Goal: Transaction & Acquisition: Purchase product/service

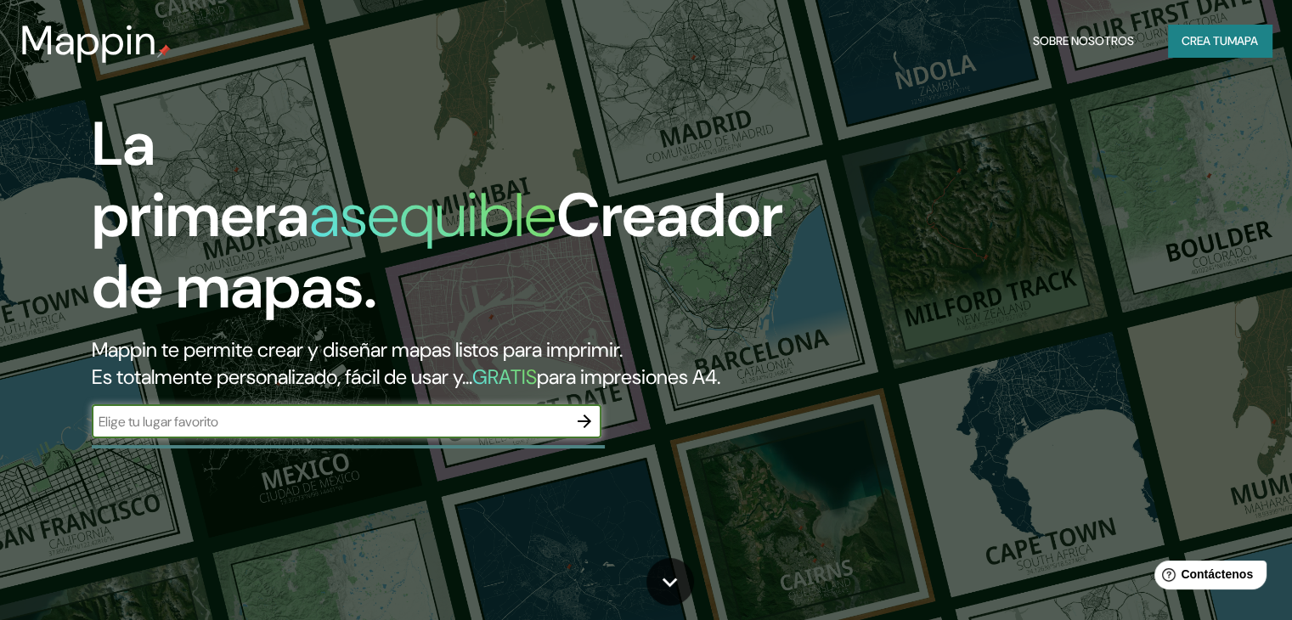
click at [233, 432] on input "text" at bounding box center [330, 422] width 476 height 20
type input "TULUÁ"
click at [585, 432] on icon "button" at bounding box center [584, 421] width 20 height 20
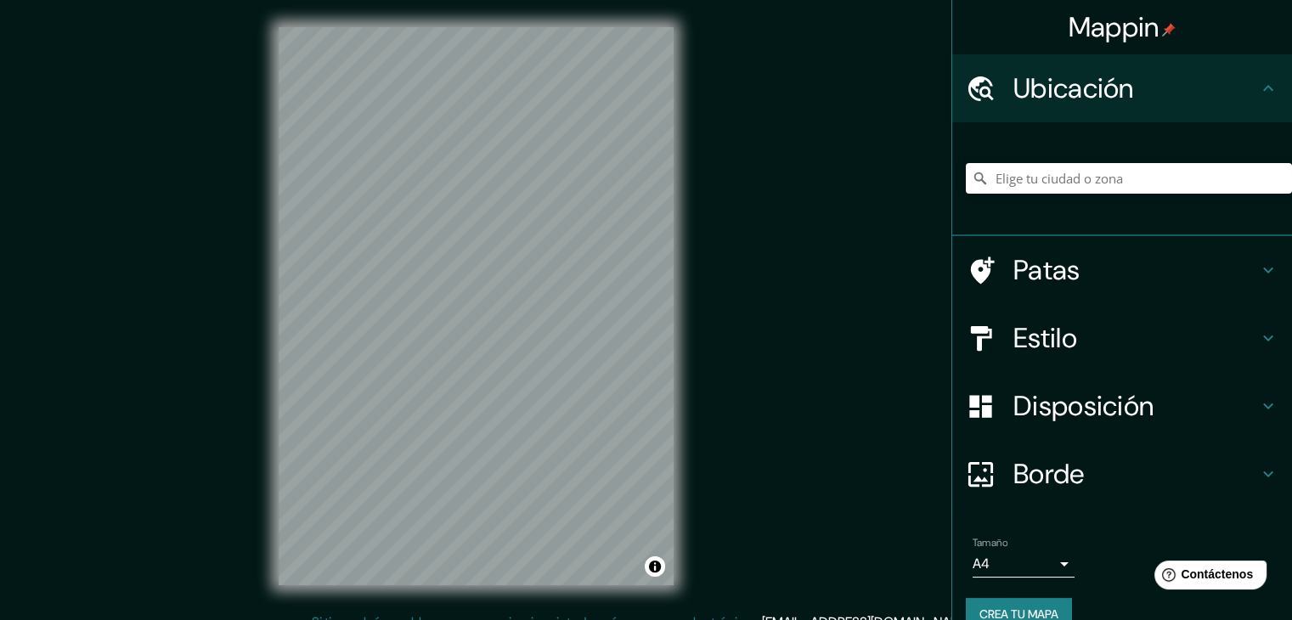
click at [1082, 263] on h4 "Patas" at bounding box center [1136, 270] width 245 height 34
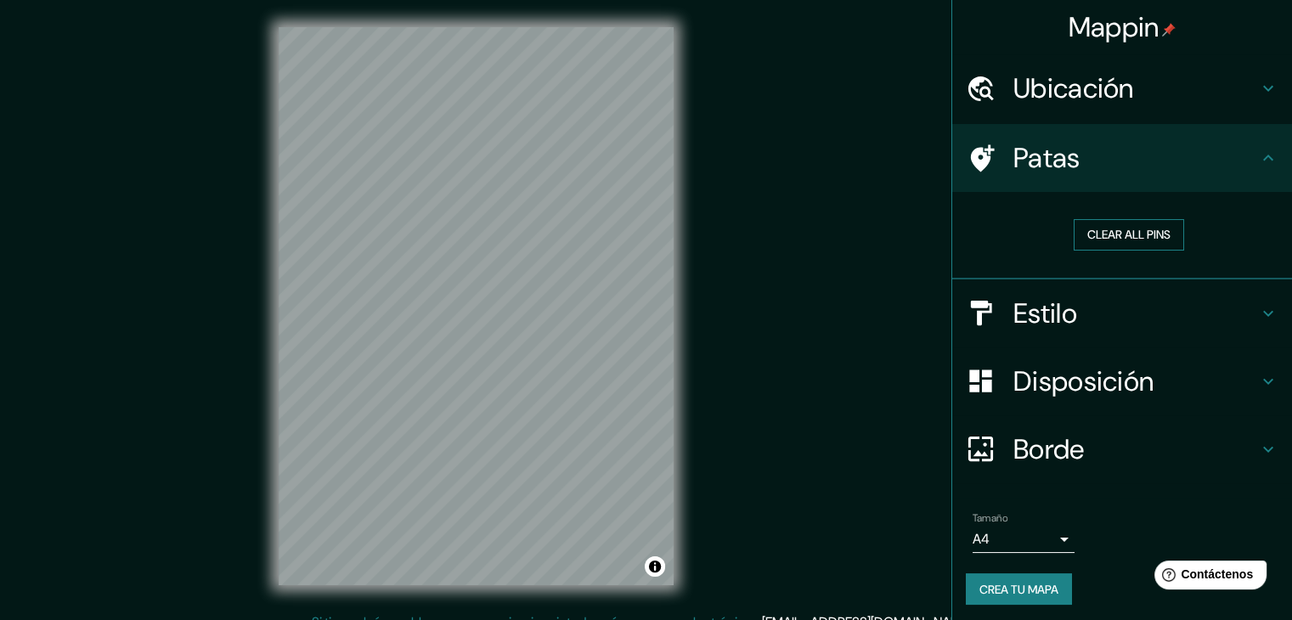
click at [1102, 223] on button "Clear all pins" at bounding box center [1129, 234] width 110 height 31
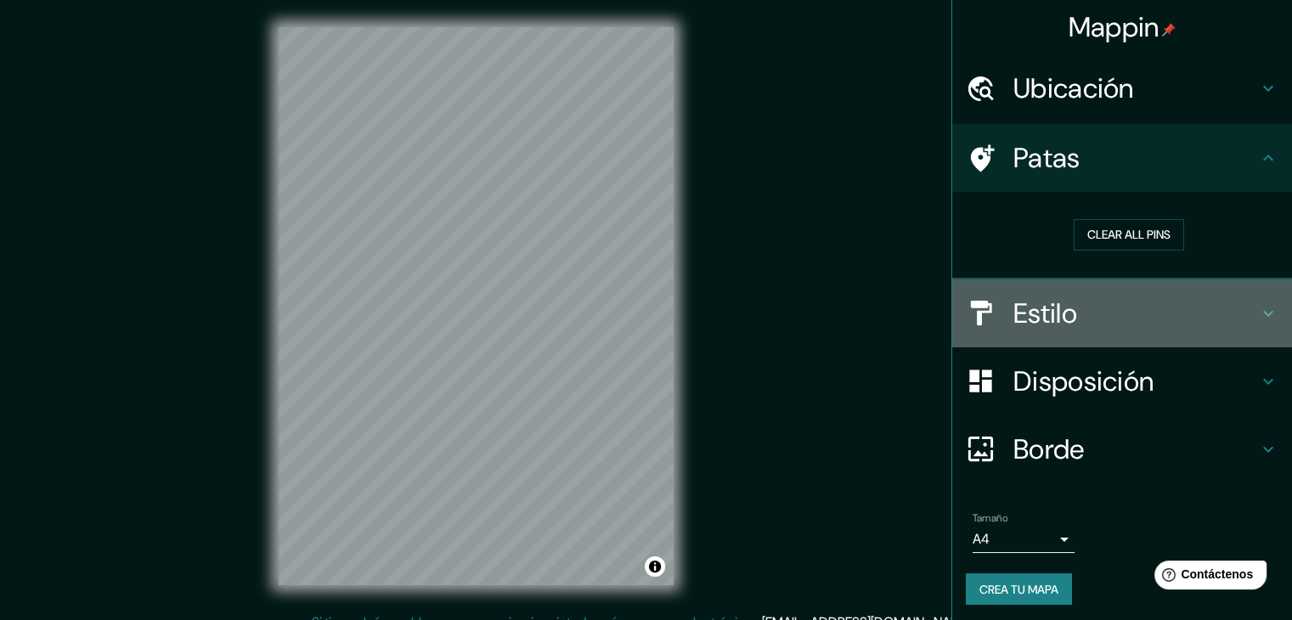
click at [1014, 307] on font "Estilo" at bounding box center [1046, 314] width 64 height 36
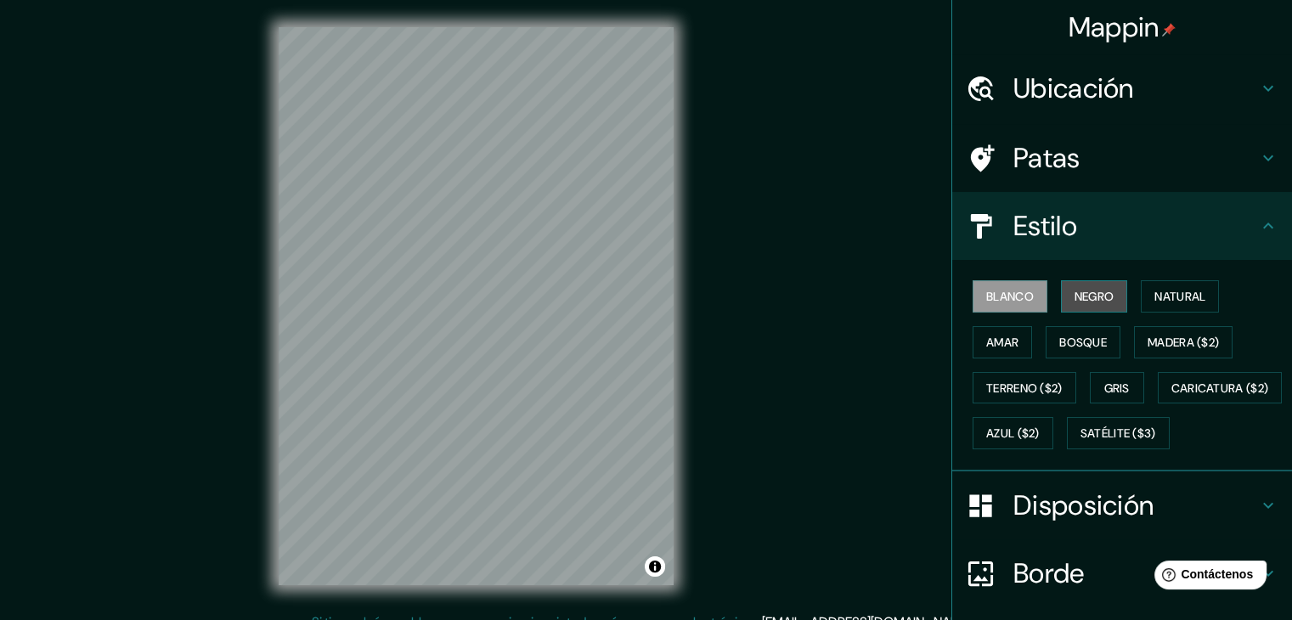
click at [1077, 292] on font "Negro" at bounding box center [1095, 296] width 40 height 15
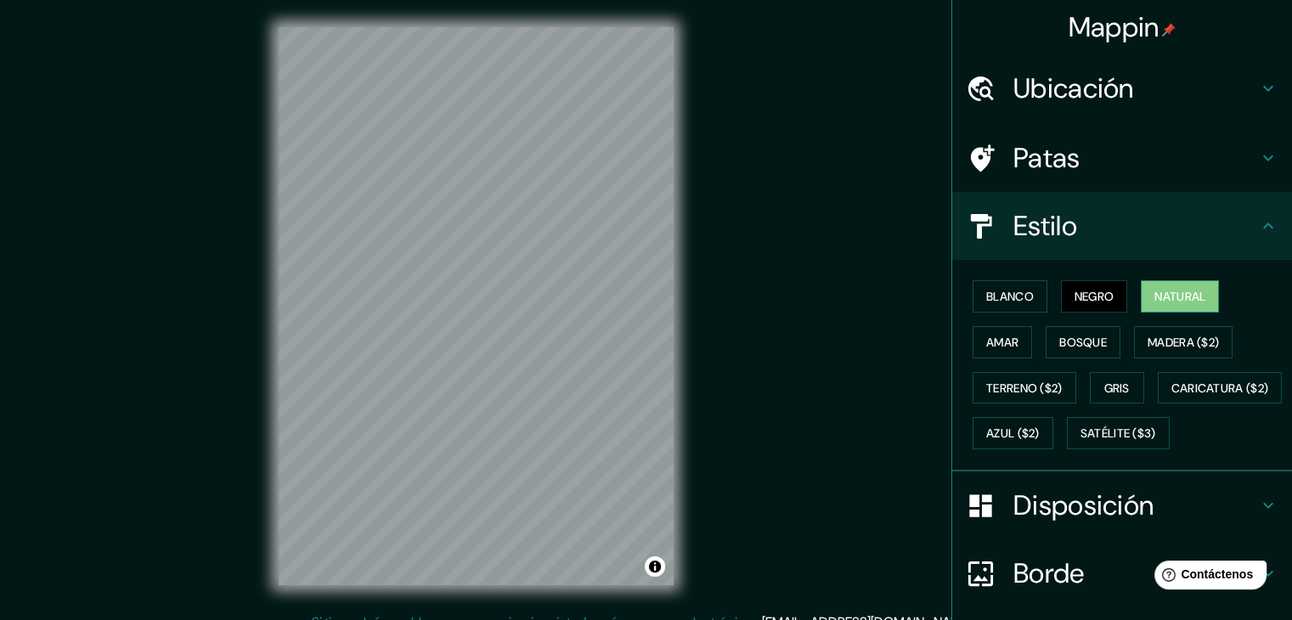
click at [1161, 303] on font "Natural" at bounding box center [1180, 296] width 51 height 22
click at [952, 337] on div "Blanco Negro Natural Amar Bosque Madera ($2) Terreno ($2) Gris Caricatura ($2) …" at bounding box center [1122, 366] width 340 height 212
click at [986, 337] on font "Amar" at bounding box center [1002, 342] width 32 height 15
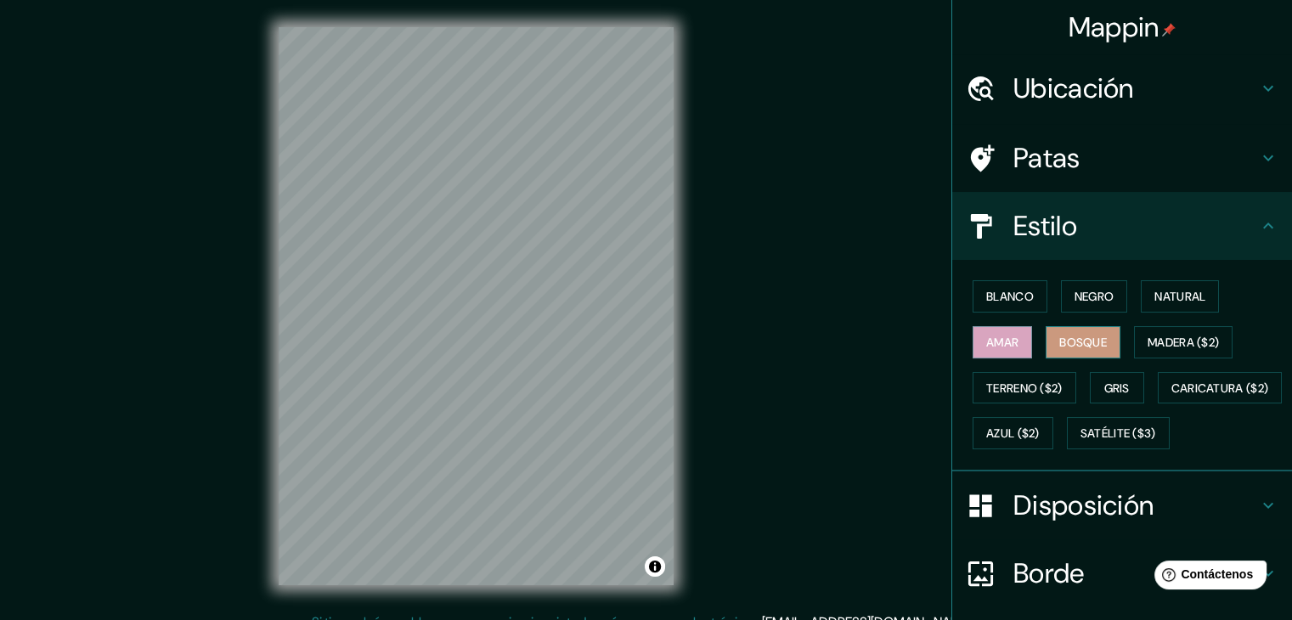
click at [1060, 340] on font "Bosque" at bounding box center [1084, 342] width 48 height 15
click at [1161, 345] on font "Madera ($2)" at bounding box center [1183, 342] width 71 height 15
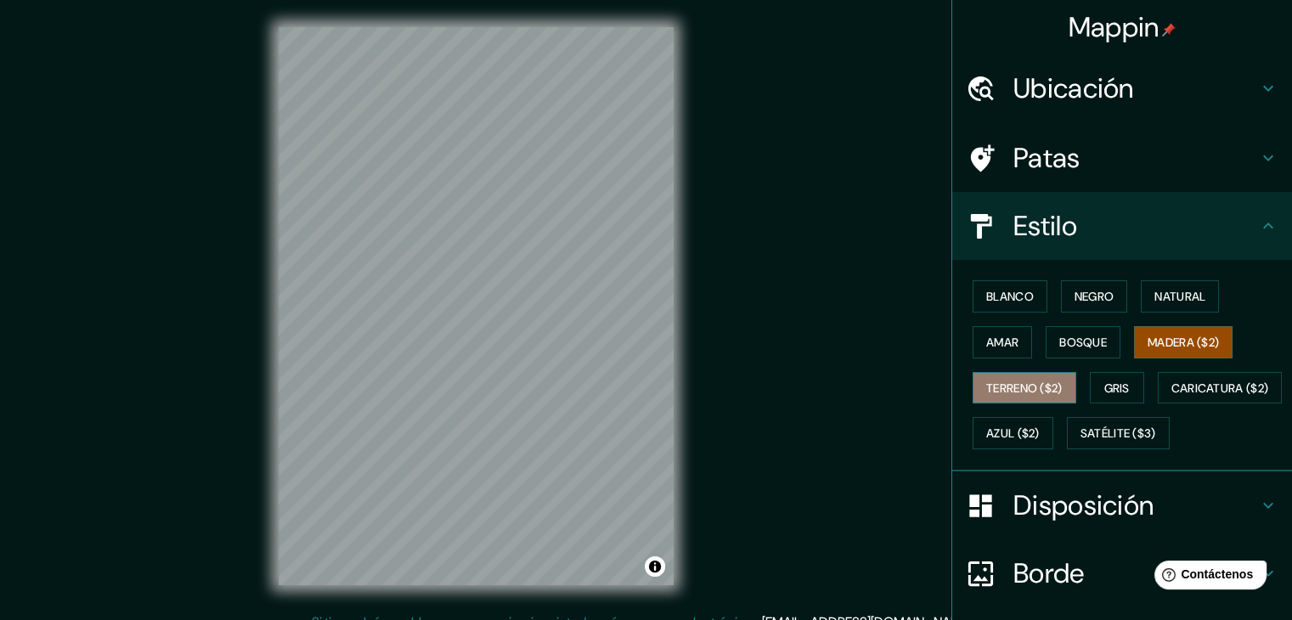
click at [1009, 389] on font "Terreno ($2)" at bounding box center [1024, 388] width 76 height 15
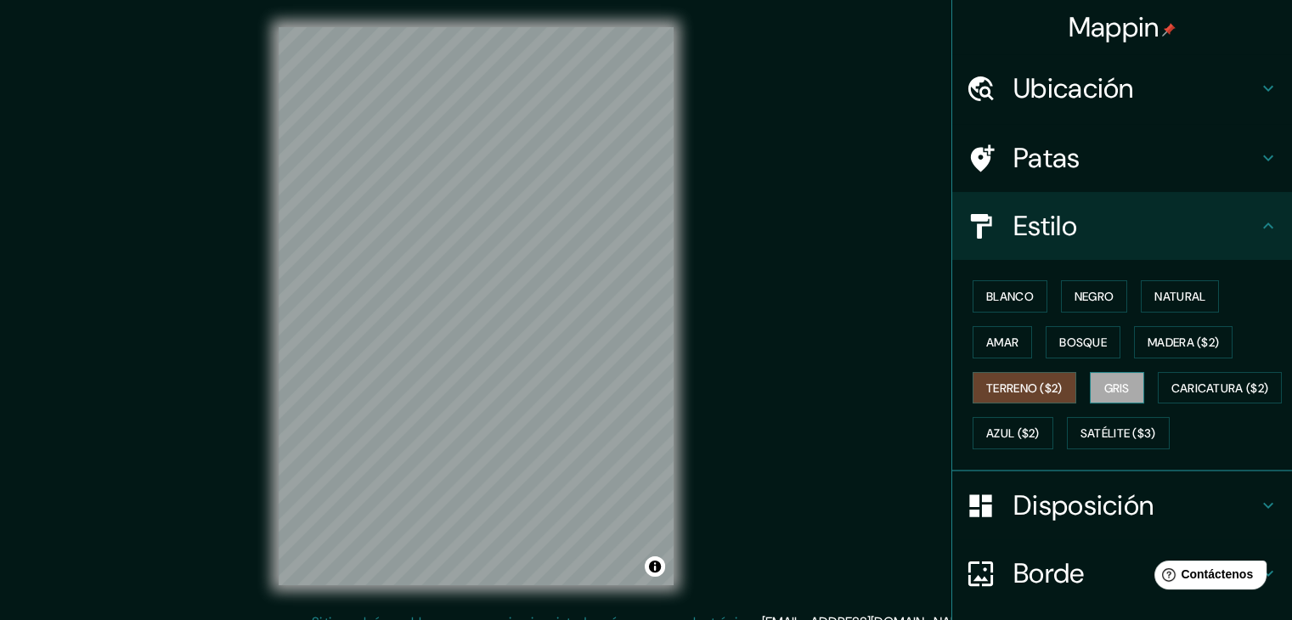
click at [1124, 389] on button "Gris" at bounding box center [1117, 388] width 54 height 32
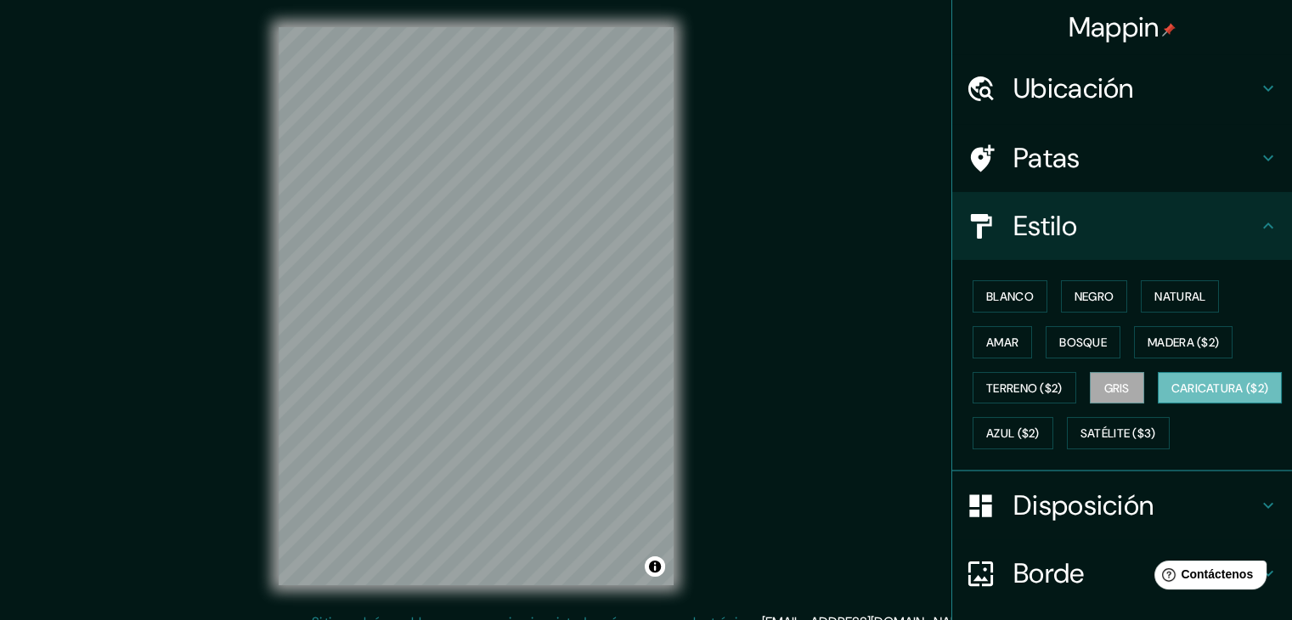
click at [1172, 396] on font "Caricatura ($2)" at bounding box center [1221, 388] width 98 height 15
click at [1040, 439] on font "Azul ($2)" at bounding box center [1013, 433] width 54 height 22
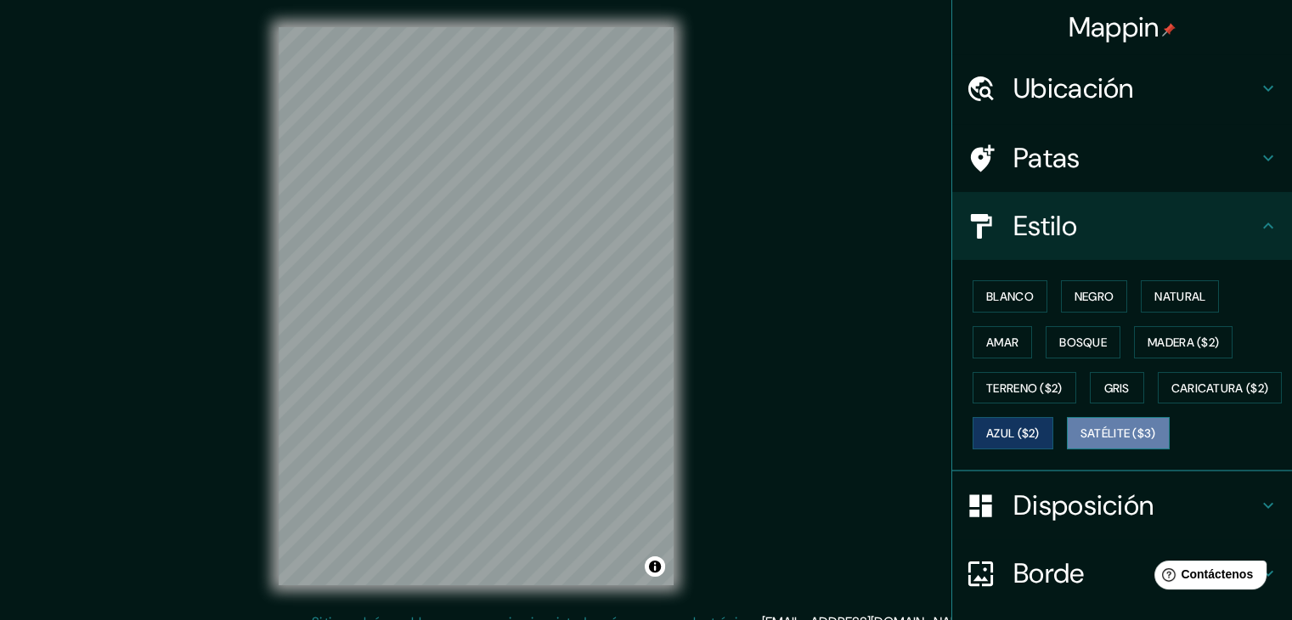
click at [1081, 442] on font "Satélite ($3)" at bounding box center [1119, 434] width 76 height 15
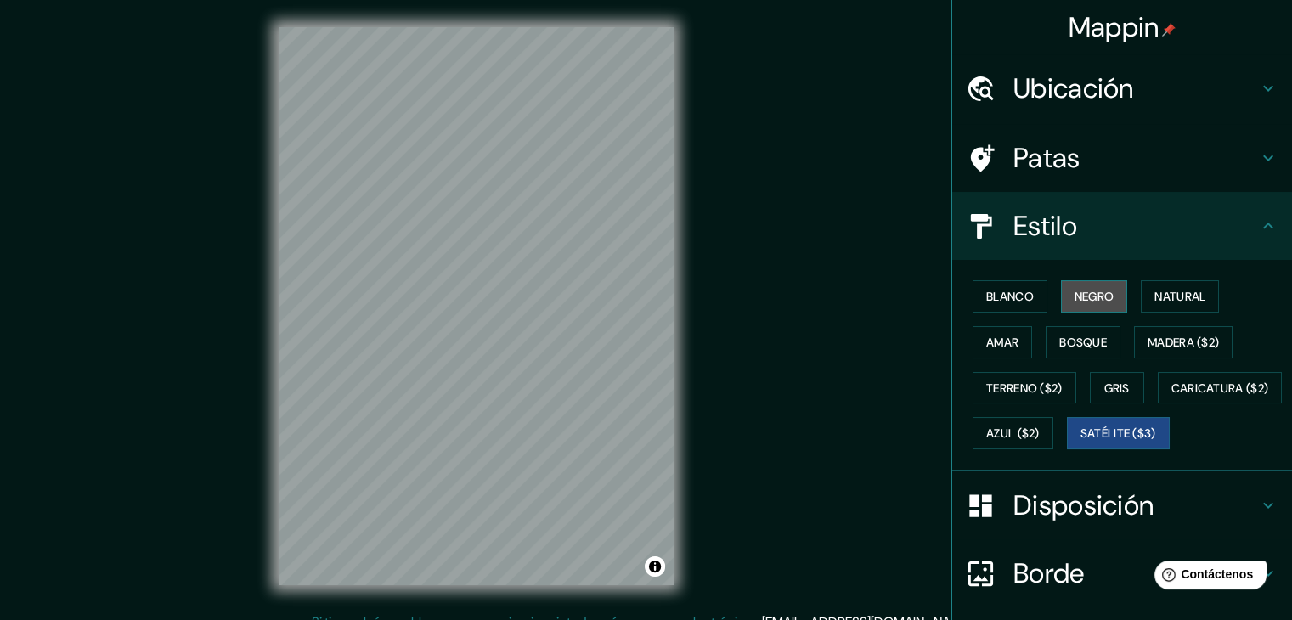
click at [1075, 301] on font "Negro" at bounding box center [1095, 296] width 40 height 15
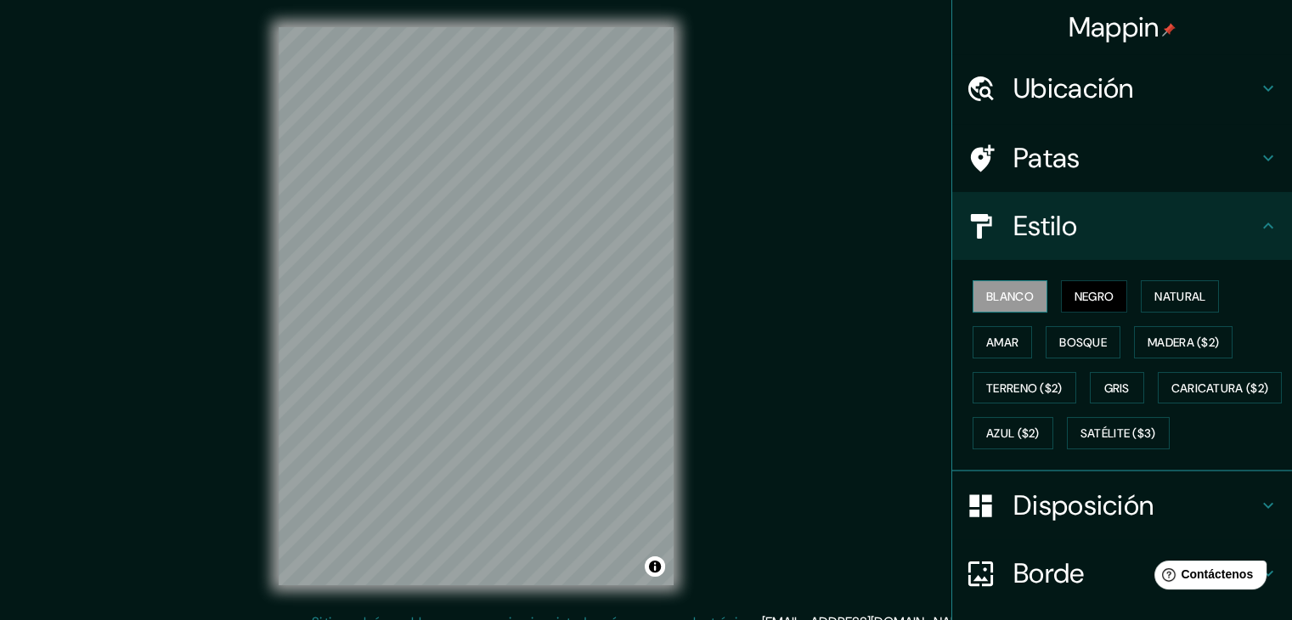
click at [1000, 299] on font "Blanco" at bounding box center [1010, 296] width 48 height 15
click at [1081, 295] on font "Negro" at bounding box center [1095, 296] width 40 height 15
click at [656, 568] on button "Activar o desactivar atribución" at bounding box center [655, 567] width 20 height 20
click at [792, 463] on div "Mappin Ubicación Patas Estilo Blanco Negro Natural [PERSON_NAME] ($2) Terreno (…" at bounding box center [646, 320] width 1292 height 640
click at [1032, 523] on font "Disposición" at bounding box center [1084, 506] width 140 height 36
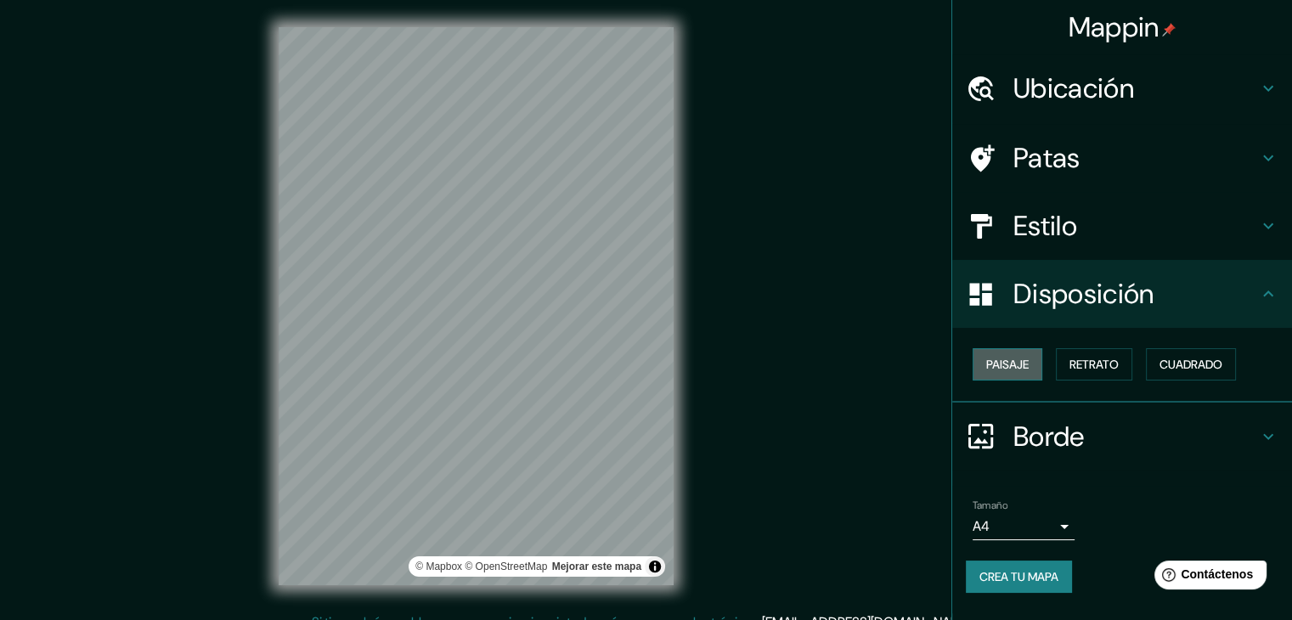
click at [1013, 368] on font "Paisaje" at bounding box center [1007, 364] width 42 height 15
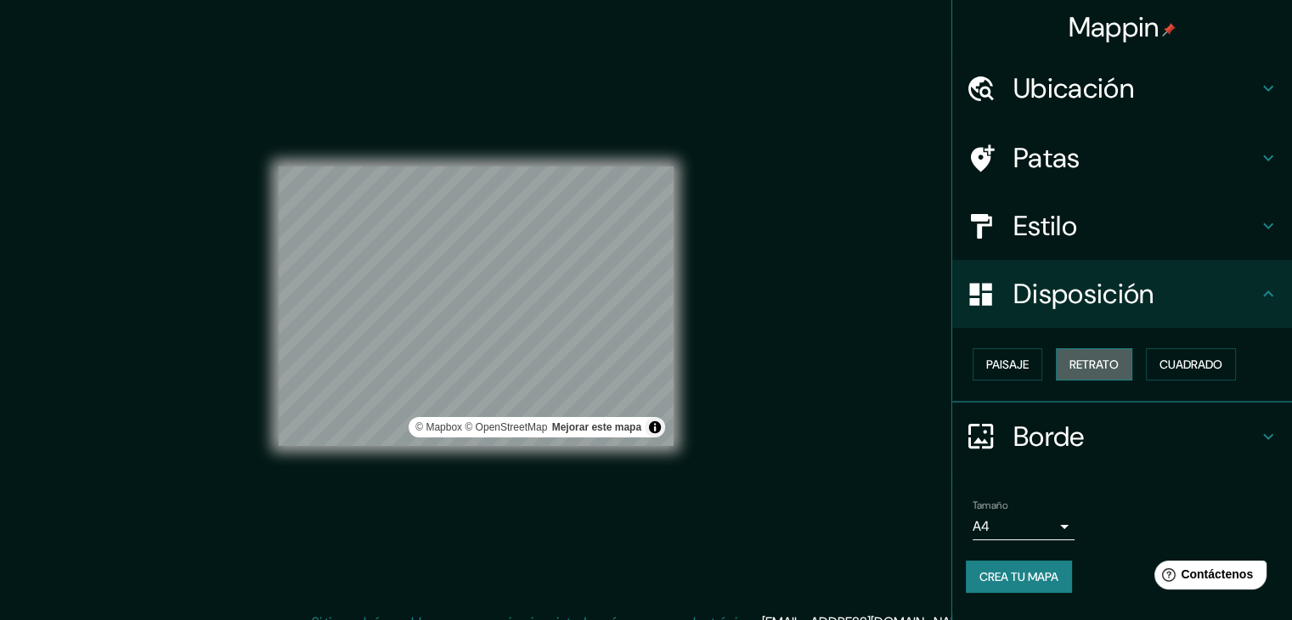
click at [1090, 370] on font "Retrato" at bounding box center [1094, 364] width 49 height 15
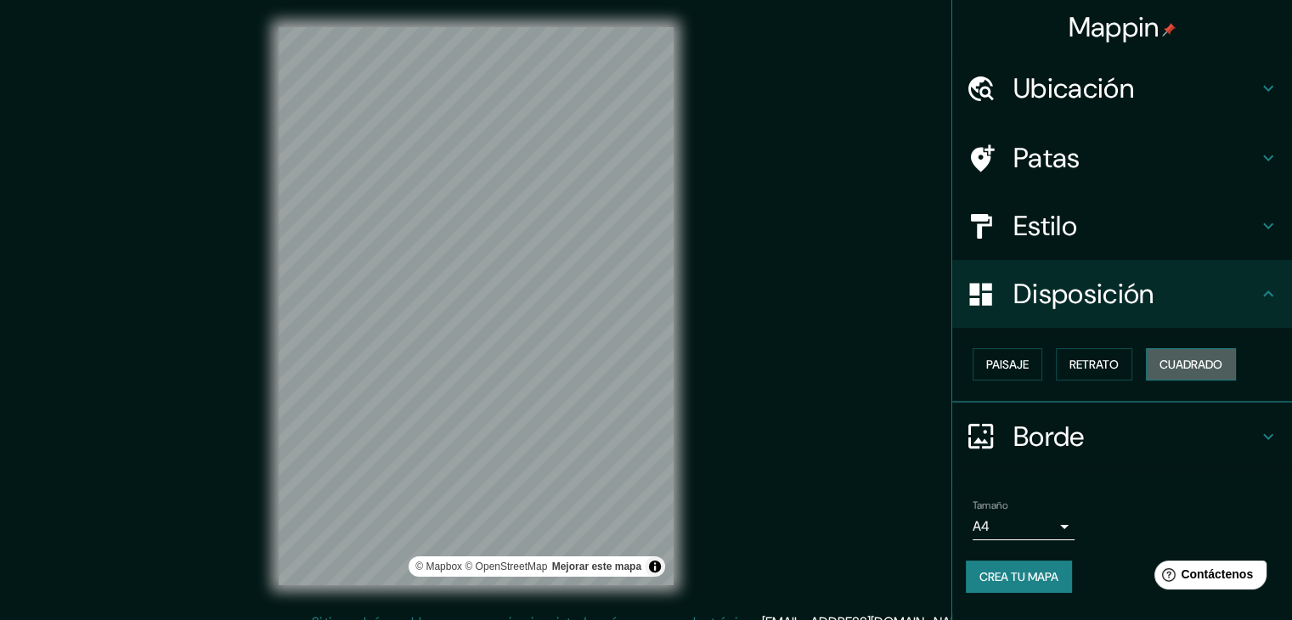
click at [1199, 371] on font "Cuadrado" at bounding box center [1191, 364] width 63 height 15
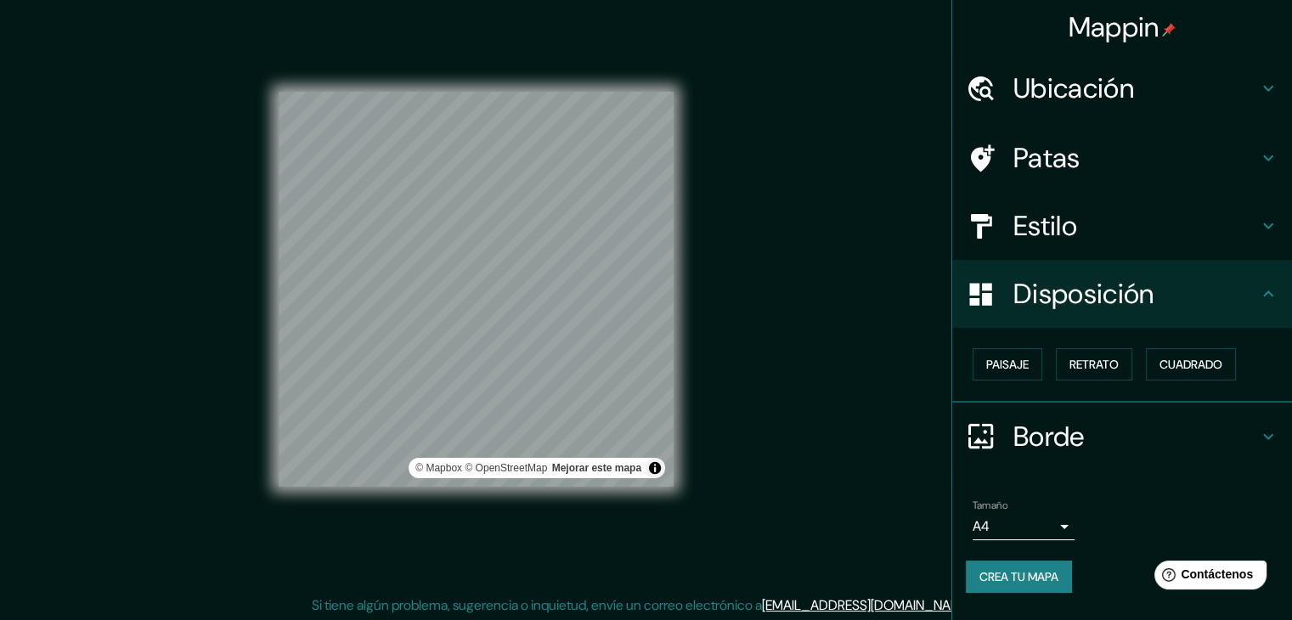
scroll to position [20, 0]
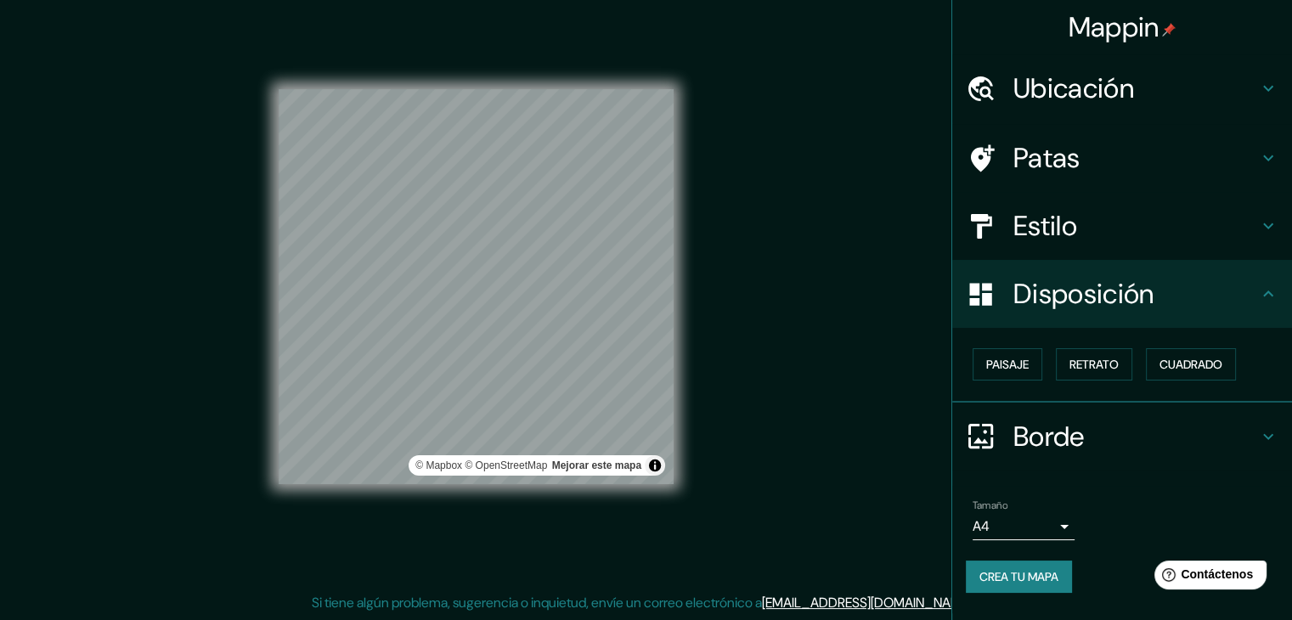
click at [1231, 432] on h4 "Borde" at bounding box center [1136, 437] width 245 height 34
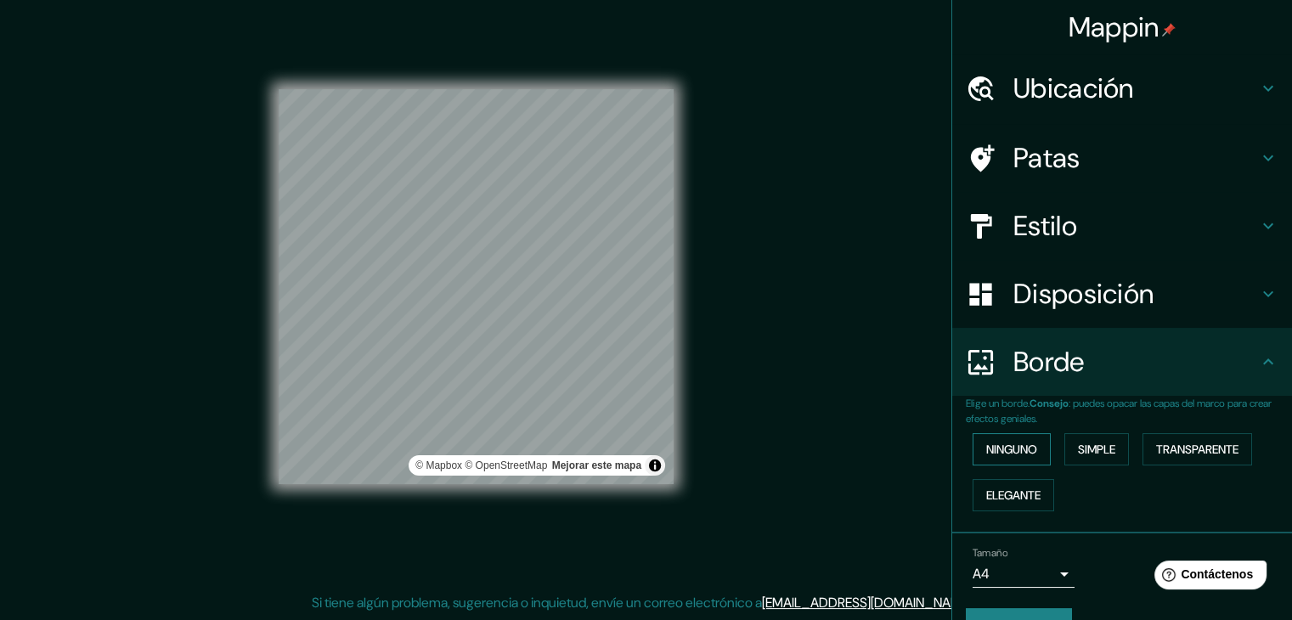
click at [1008, 438] on font "Ninguno" at bounding box center [1011, 449] width 51 height 22
click at [1090, 442] on font "Simple" at bounding box center [1096, 449] width 37 height 15
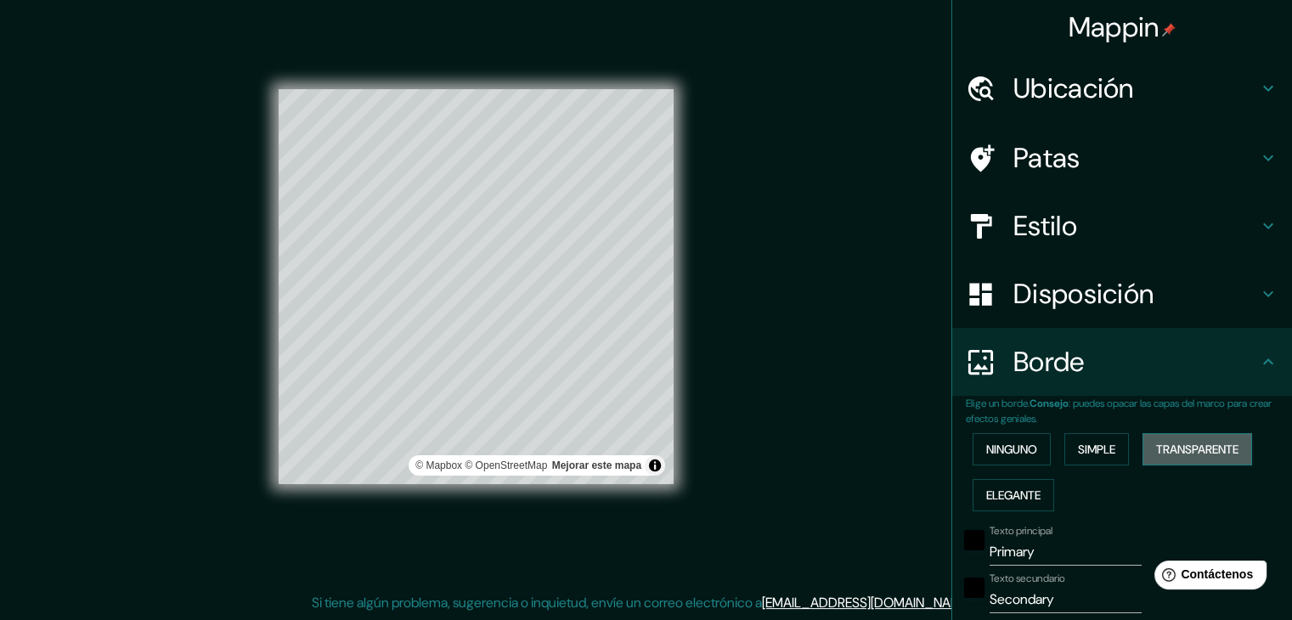
click at [1176, 444] on font "Transparente" at bounding box center [1197, 449] width 82 height 15
click at [1030, 497] on font "Elegante" at bounding box center [1013, 495] width 54 height 15
click at [994, 449] on font "Ninguno" at bounding box center [1011, 449] width 51 height 15
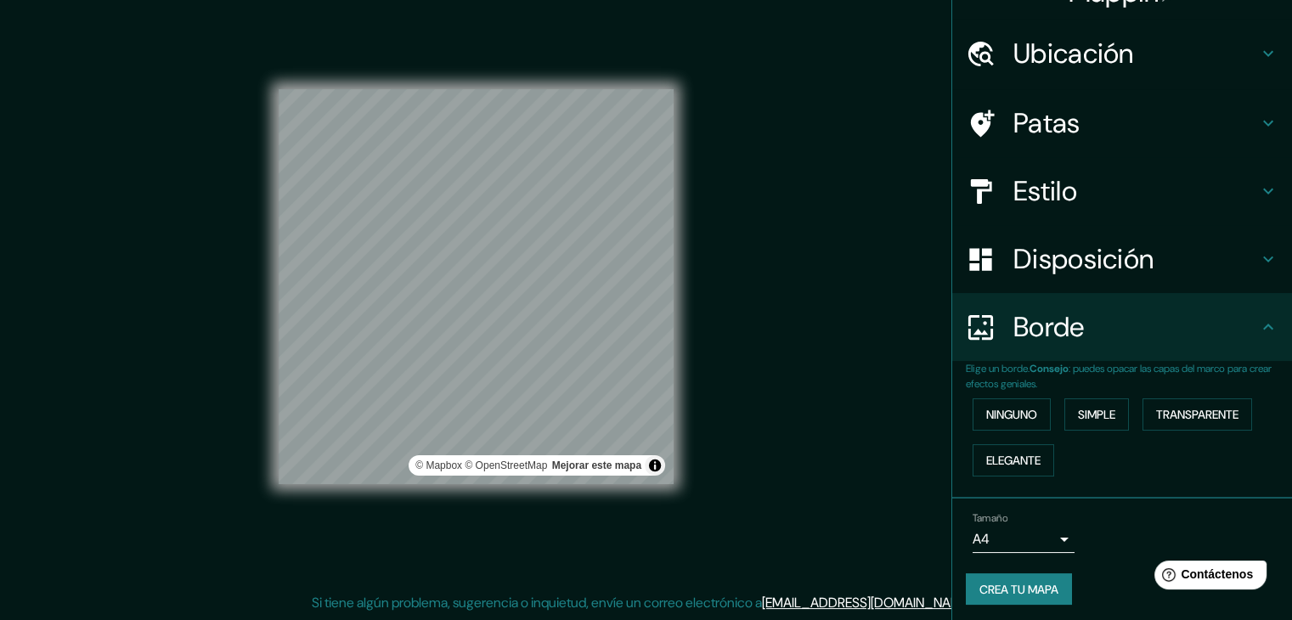
scroll to position [38, 0]
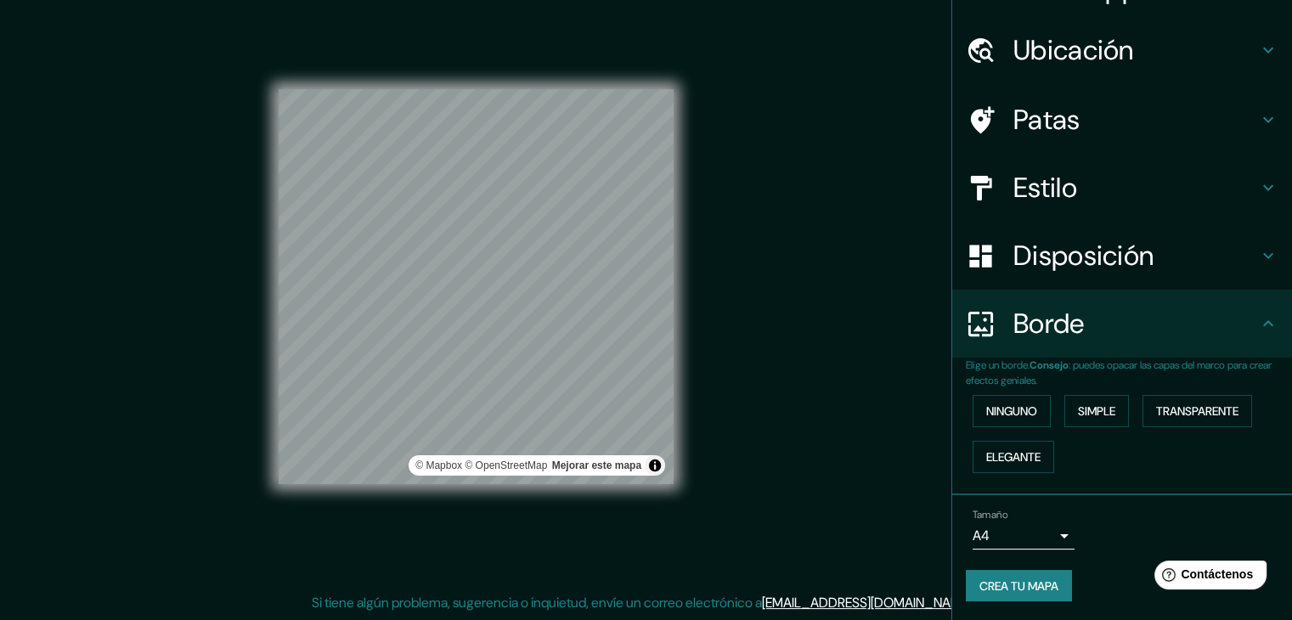
click at [1235, 331] on h4 "Borde" at bounding box center [1136, 324] width 245 height 34
click at [1258, 327] on icon at bounding box center [1268, 324] width 20 height 20
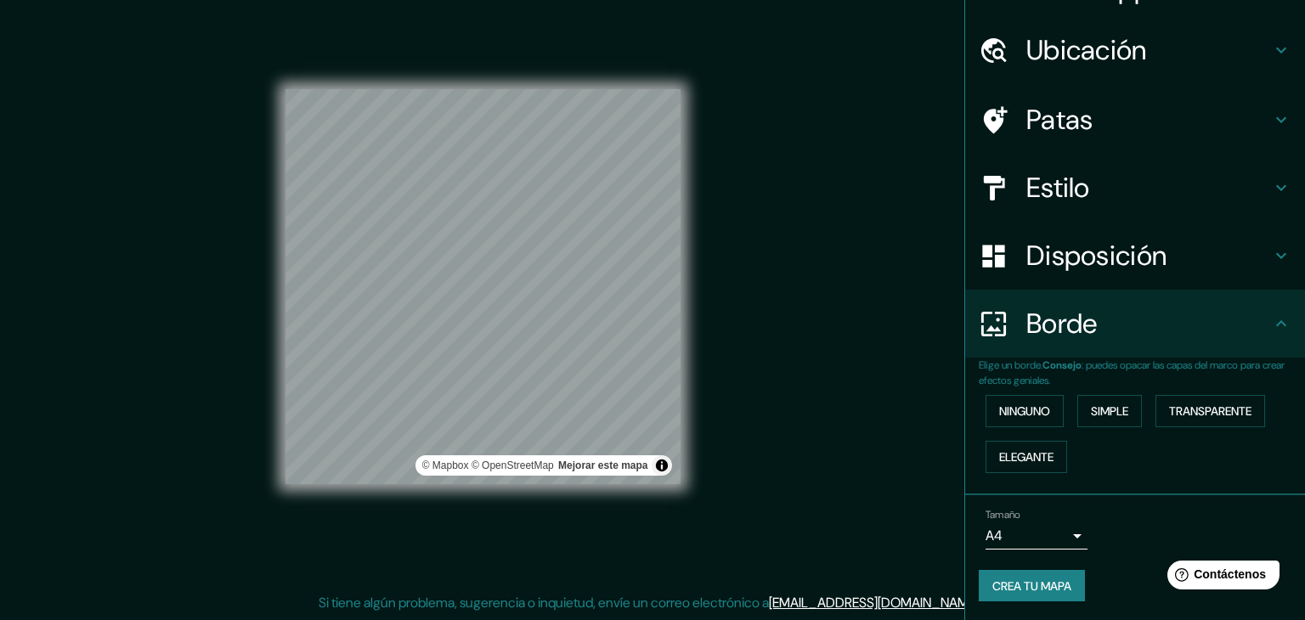
click at [1052, 528] on body "Mappin Ubicación Patas Estilo Disposición Borde Elige un borde. Consejo : puede…" at bounding box center [652, 290] width 1305 height 620
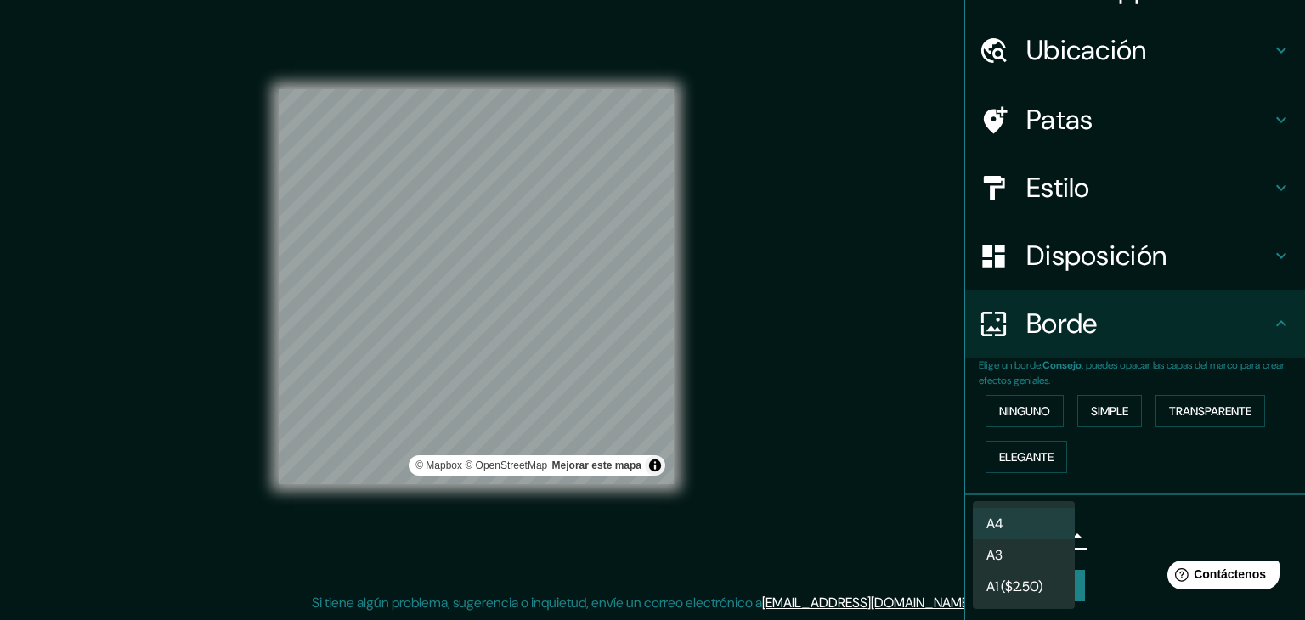
click at [1111, 484] on div at bounding box center [652, 310] width 1305 height 620
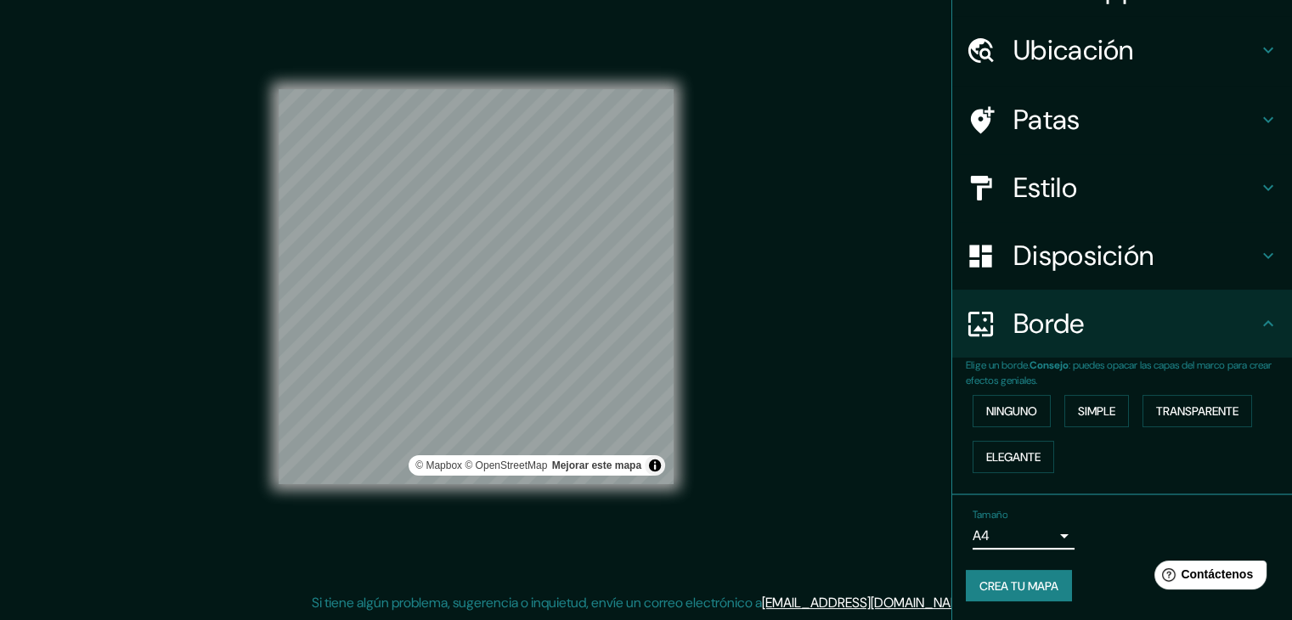
click at [1145, 259] on h4 "Disposición" at bounding box center [1136, 256] width 245 height 34
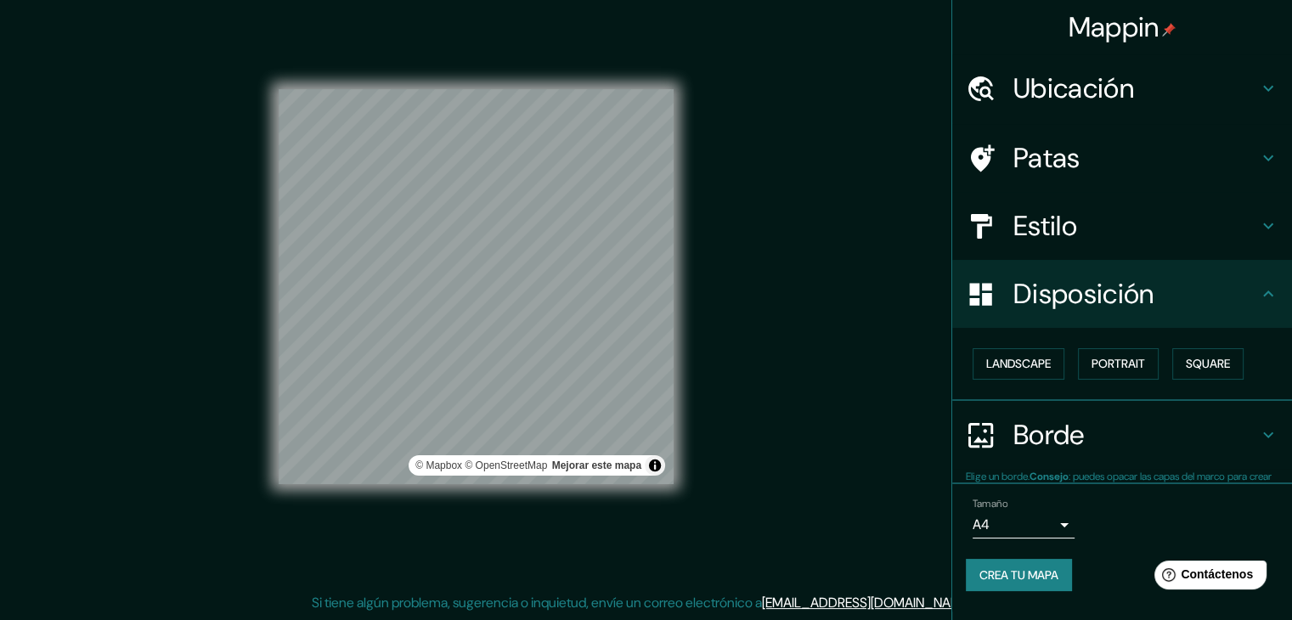
scroll to position [0, 0]
click at [1115, 368] on font "Retrato" at bounding box center [1094, 364] width 49 height 15
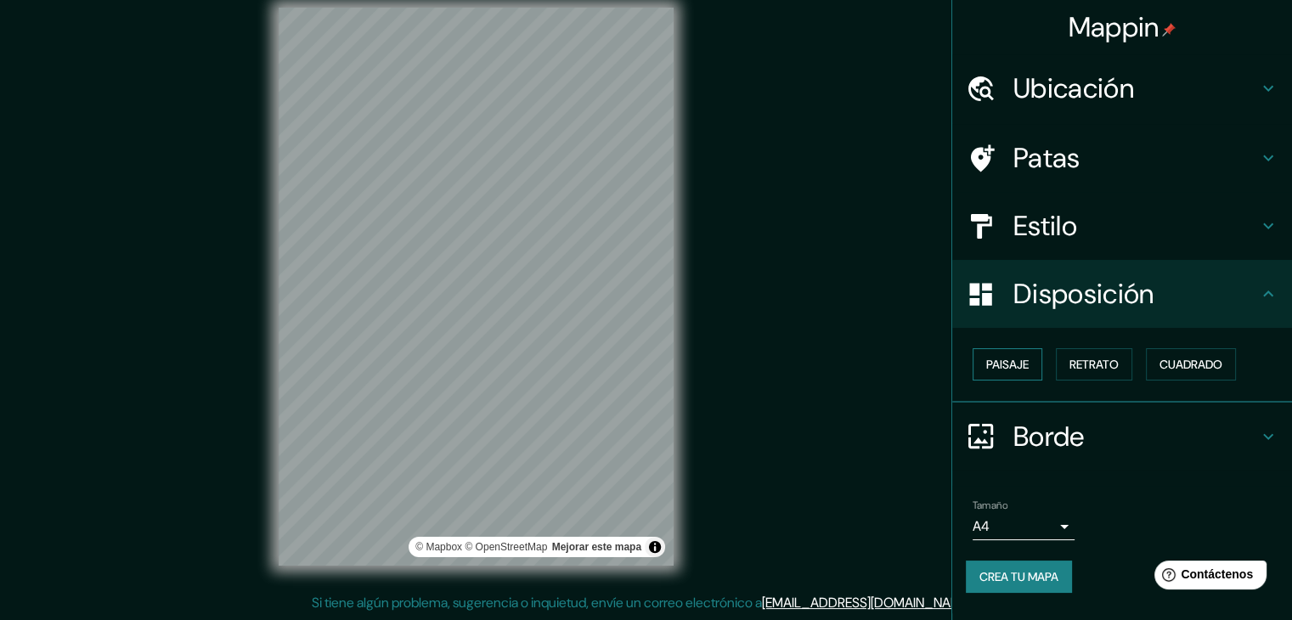
click at [1032, 367] on button "Paisaje" at bounding box center [1008, 364] width 70 height 32
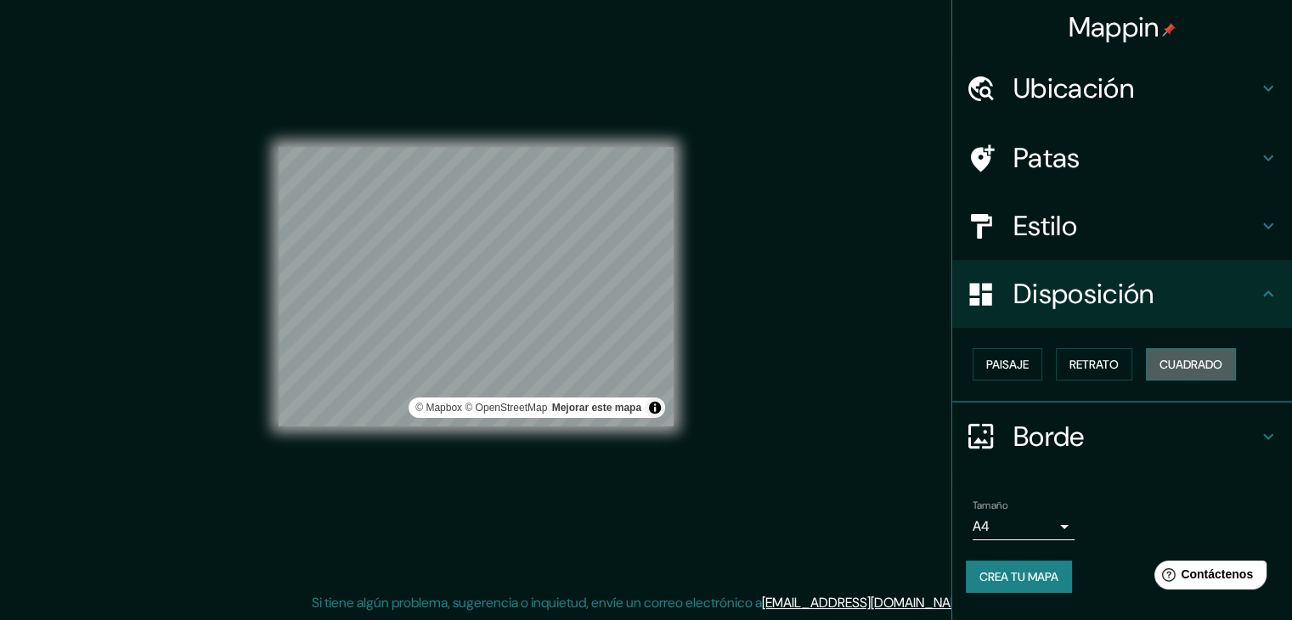
click at [1174, 359] on font "Cuadrado" at bounding box center [1191, 364] width 63 height 15
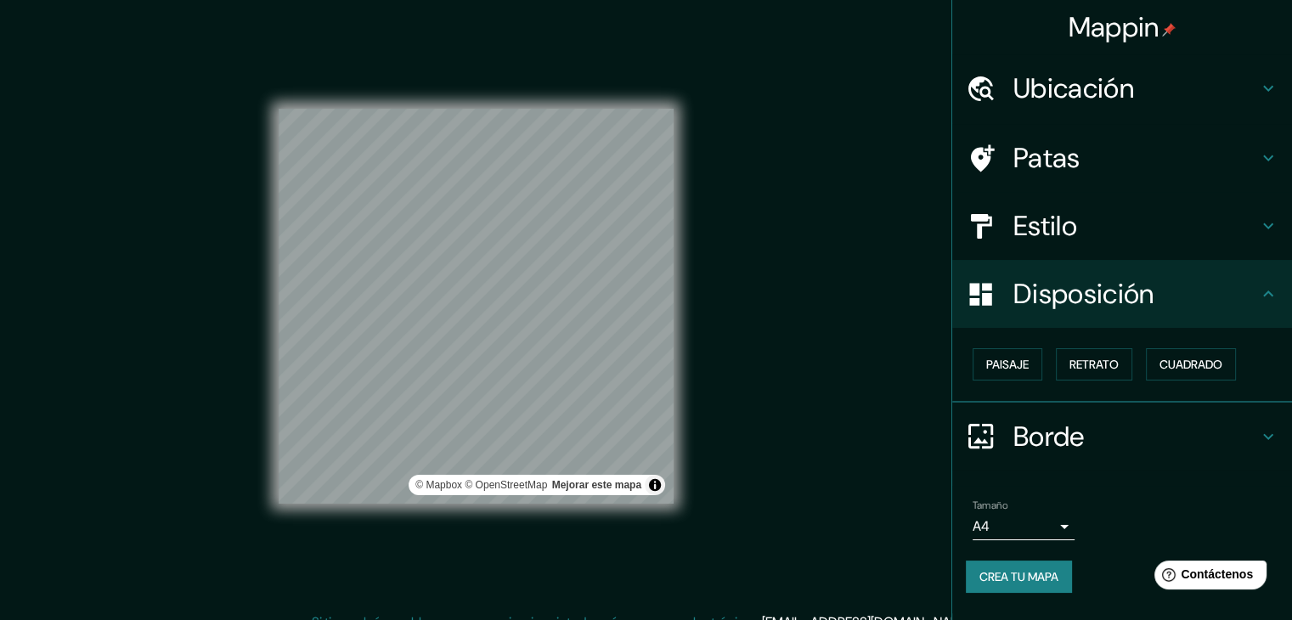
click at [1066, 240] on font "Estilo" at bounding box center [1046, 226] width 64 height 36
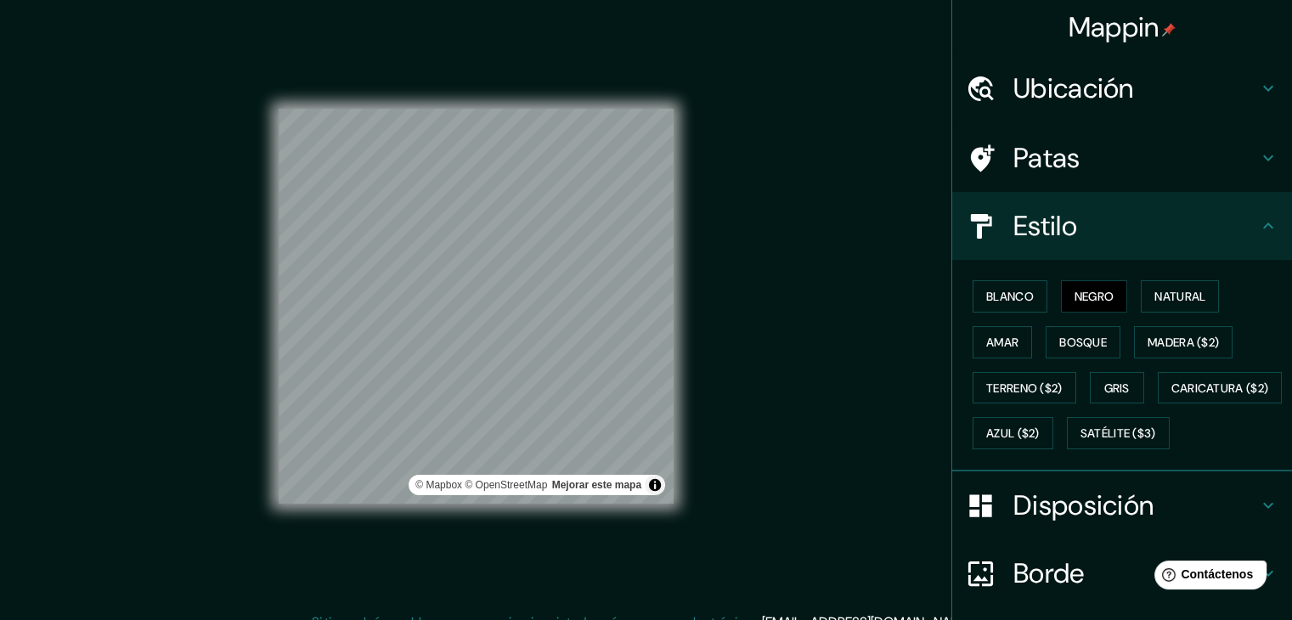
click at [1050, 133] on div "Patas" at bounding box center [1122, 158] width 340 height 68
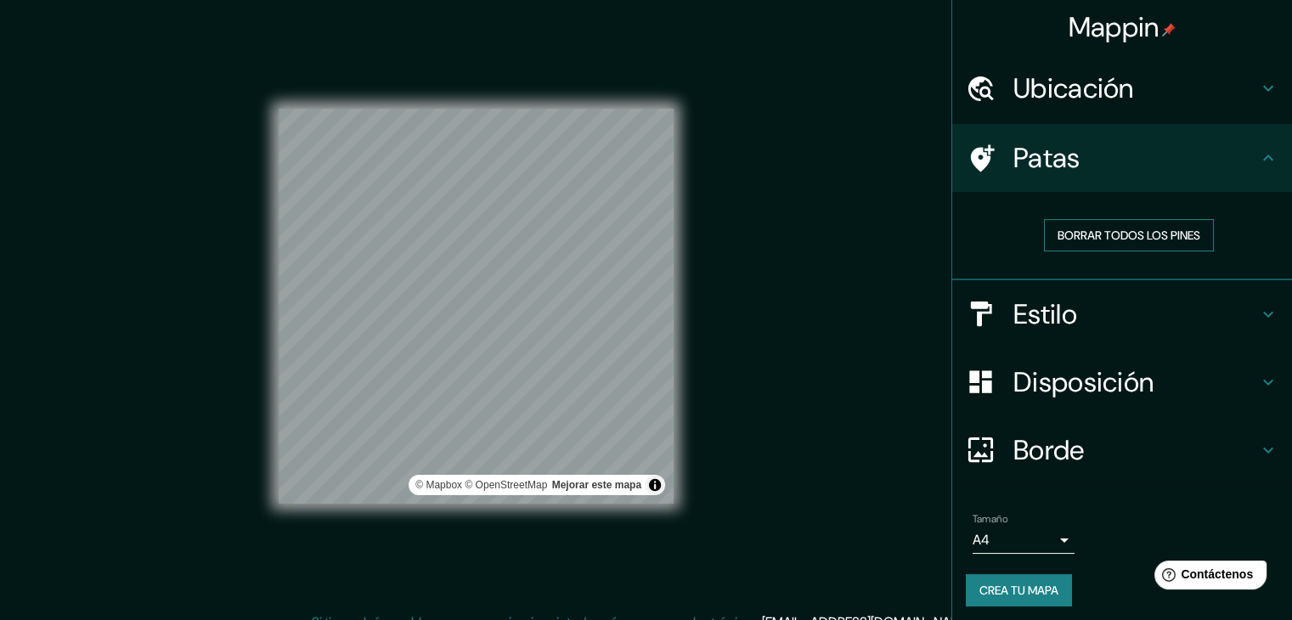
click at [1127, 235] on font "Borrar todos los pines" at bounding box center [1129, 235] width 143 height 15
click at [1058, 239] on font "Borrar todos los pines" at bounding box center [1129, 235] width 143 height 15
click at [1088, 221] on button "Borrar todos los pines" at bounding box center [1129, 235] width 170 height 32
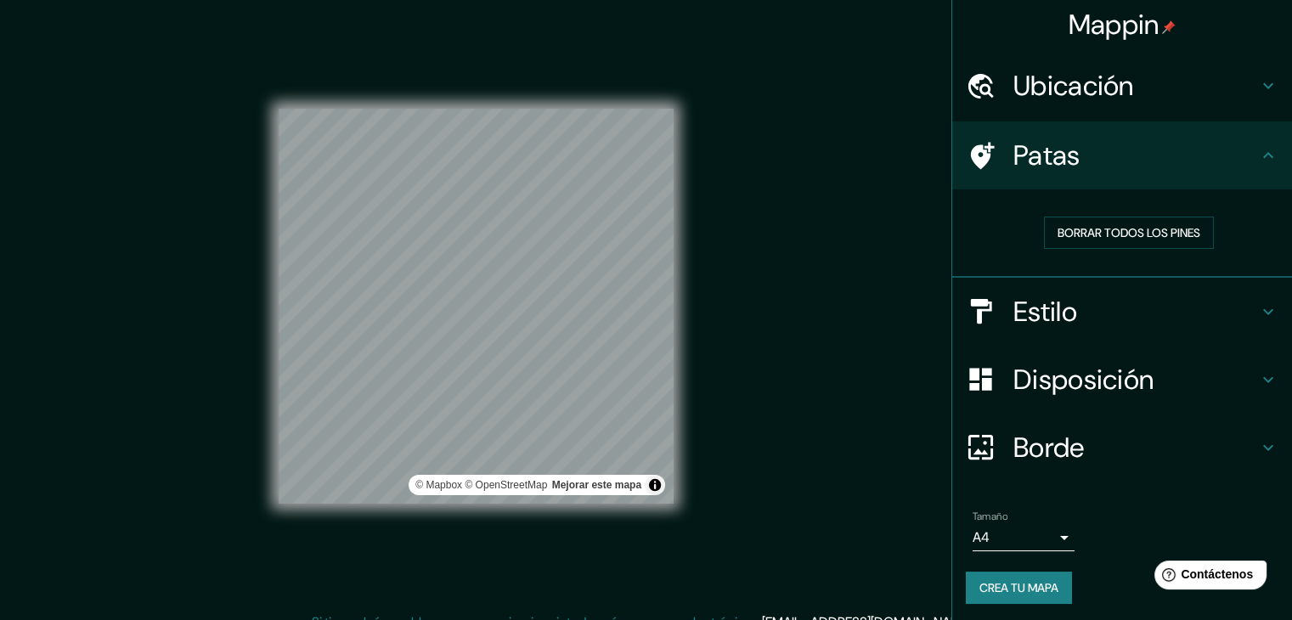
scroll to position [4, 0]
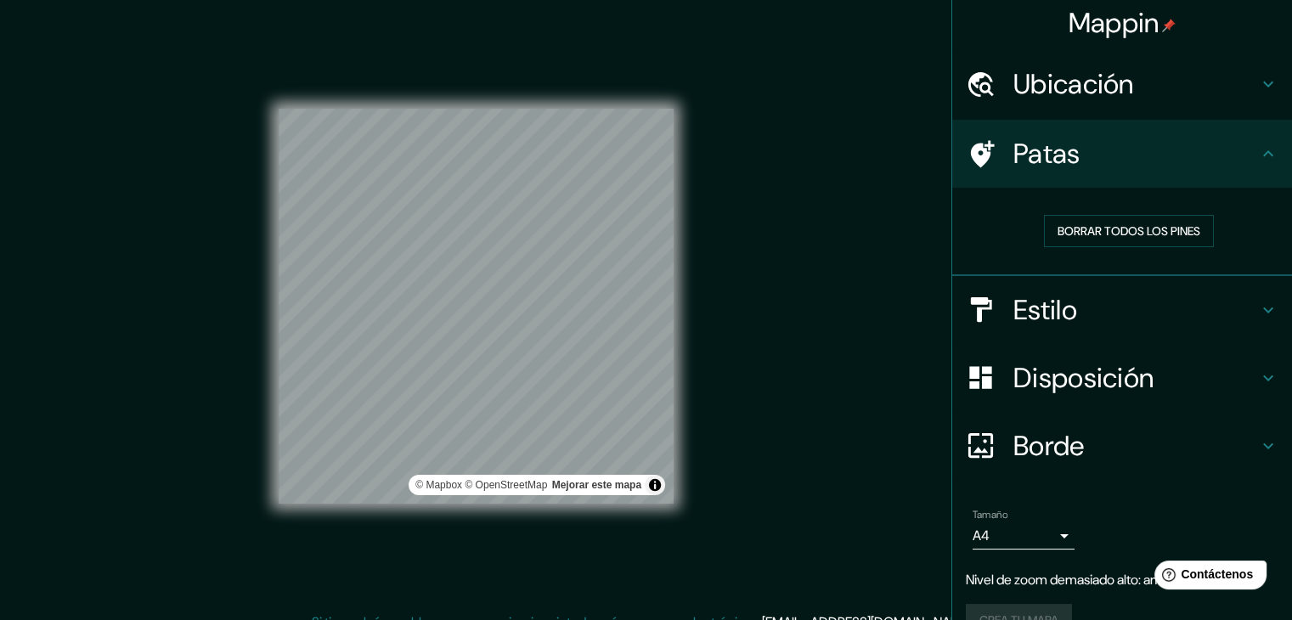
click at [1104, 301] on h4 "Estilo" at bounding box center [1136, 310] width 245 height 34
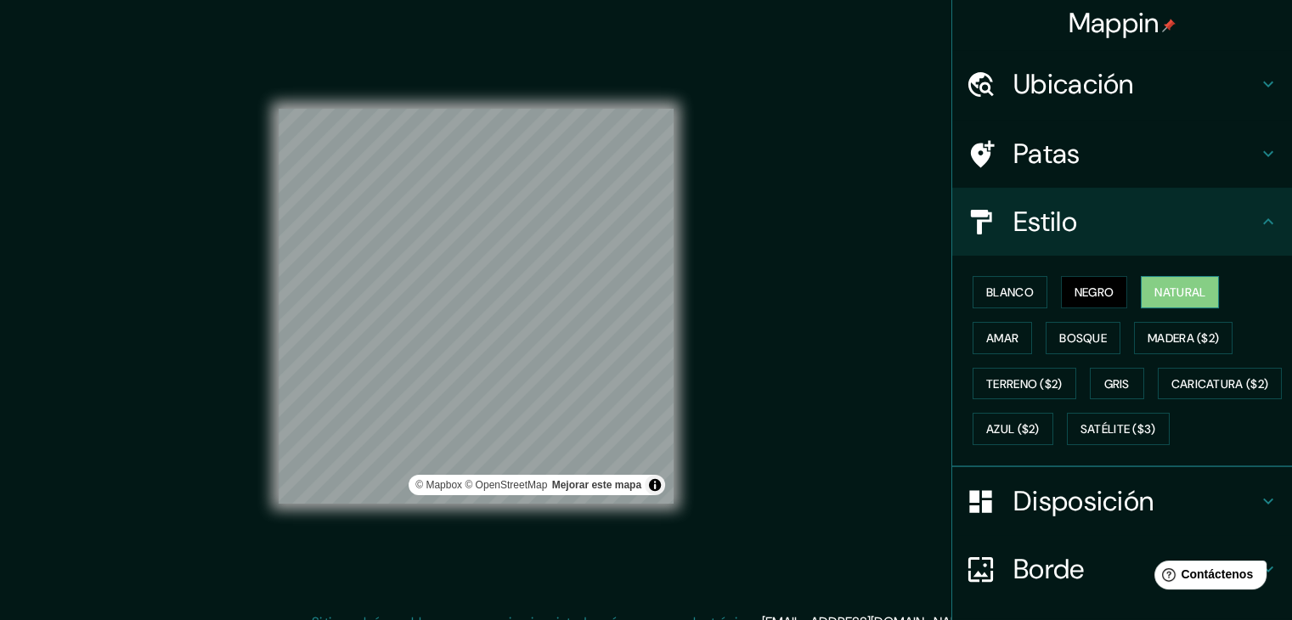
click at [1155, 295] on font "Natural" at bounding box center [1180, 292] width 51 height 15
click at [1099, 300] on font "Negro" at bounding box center [1095, 292] width 40 height 22
click at [620, 487] on font "Mejorar este mapa" at bounding box center [596, 485] width 89 height 12
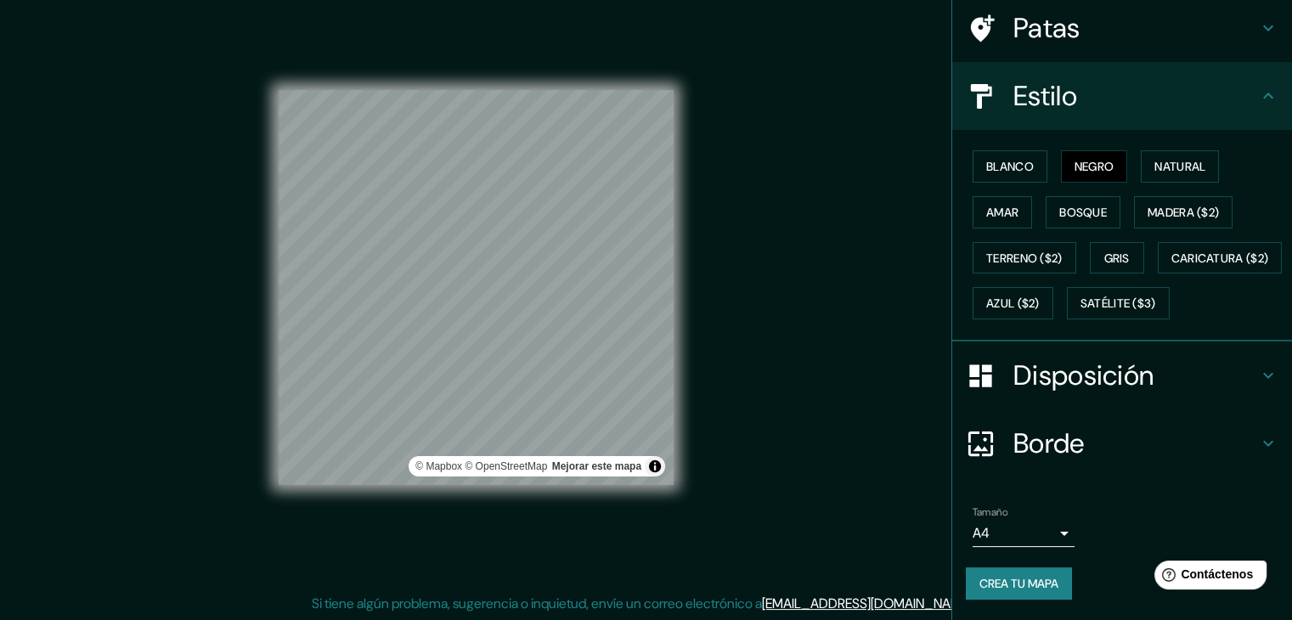
scroll to position [20, 0]
click at [999, 582] on font "Crea tu mapa" at bounding box center [1019, 583] width 79 height 15
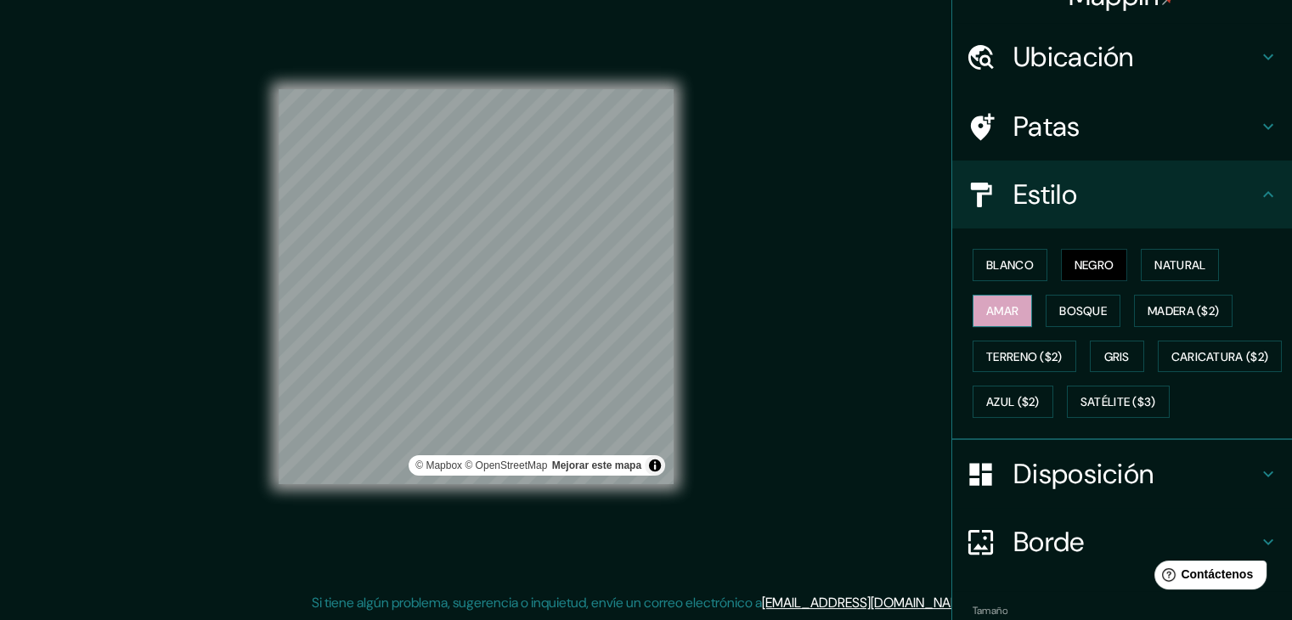
scroll to position [0, 0]
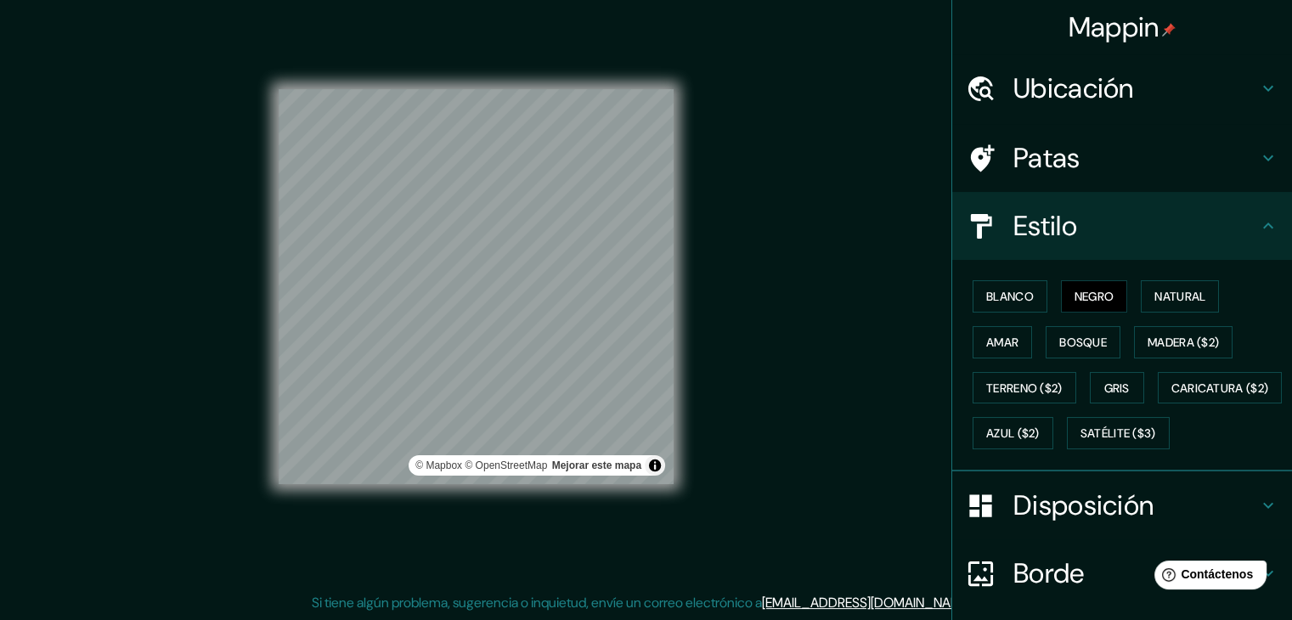
drag, startPoint x: 859, startPoint y: 223, endPoint x: 873, endPoint y: 223, distance: 14.4
click at [859, 223] on div "Mappin Ubicación Patas Estilo Blanco Negro Natural [PERSON_NAME] ($2) Terreno (…" at bounding box center [646, 300] width 1292 height 640
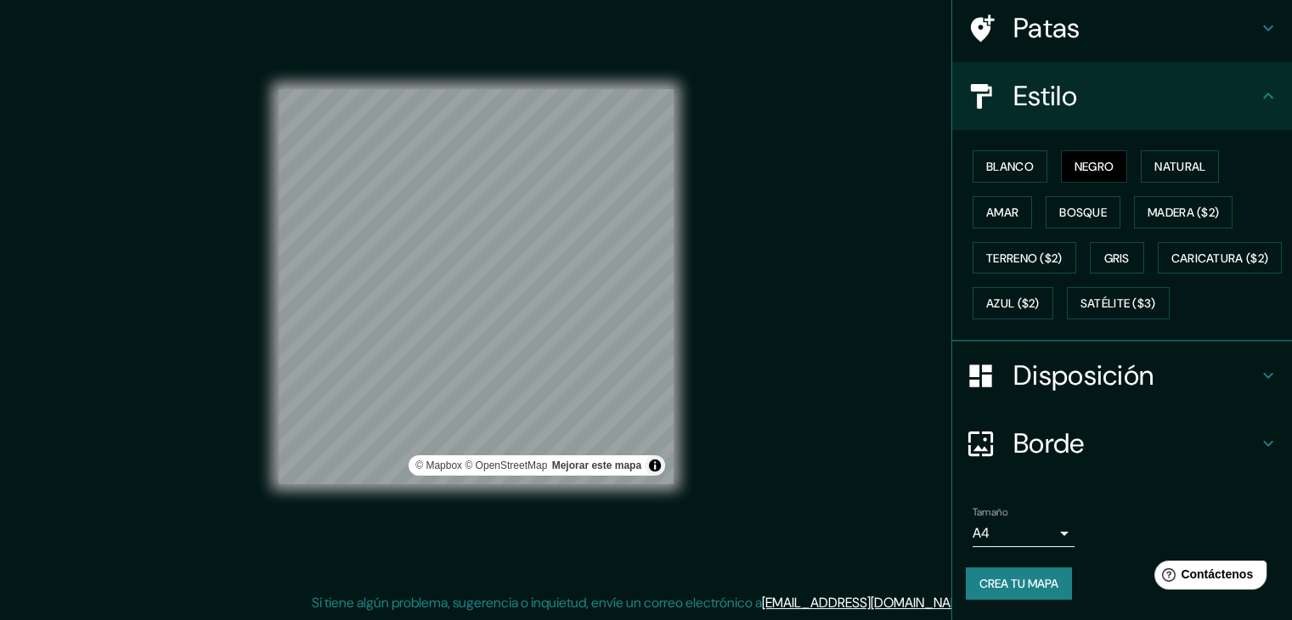
scroll to position [172, 0]
click at [1010, 591] on font "Crea tu mapa" at bounding box center [1019, 583] width 79 height 15
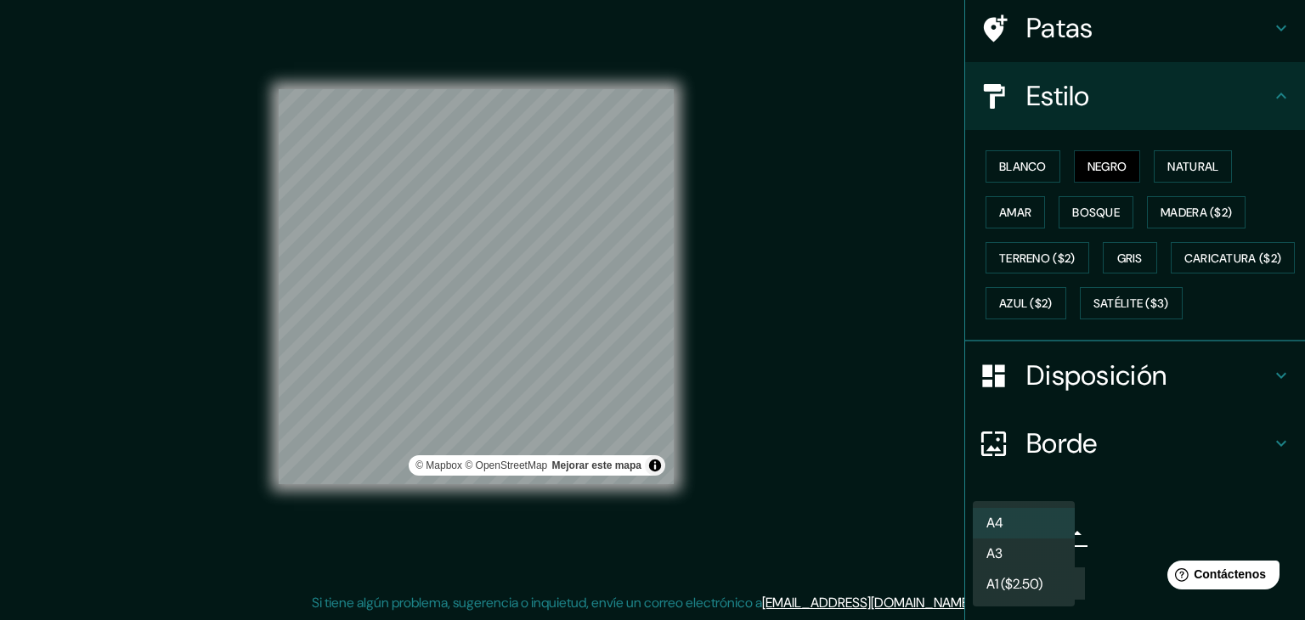
click at [1051, 531] on body "Mappin Ubicación Patas Estilo Blanco Negro Natural [PERSON_NAME] ($2) Terreno (…" at bounding box center [652, 290] width 1305 height 620
click at [1004, 551] on li "A3" at bounding box center [1024, 555] width 102 height 31
type input "a4"
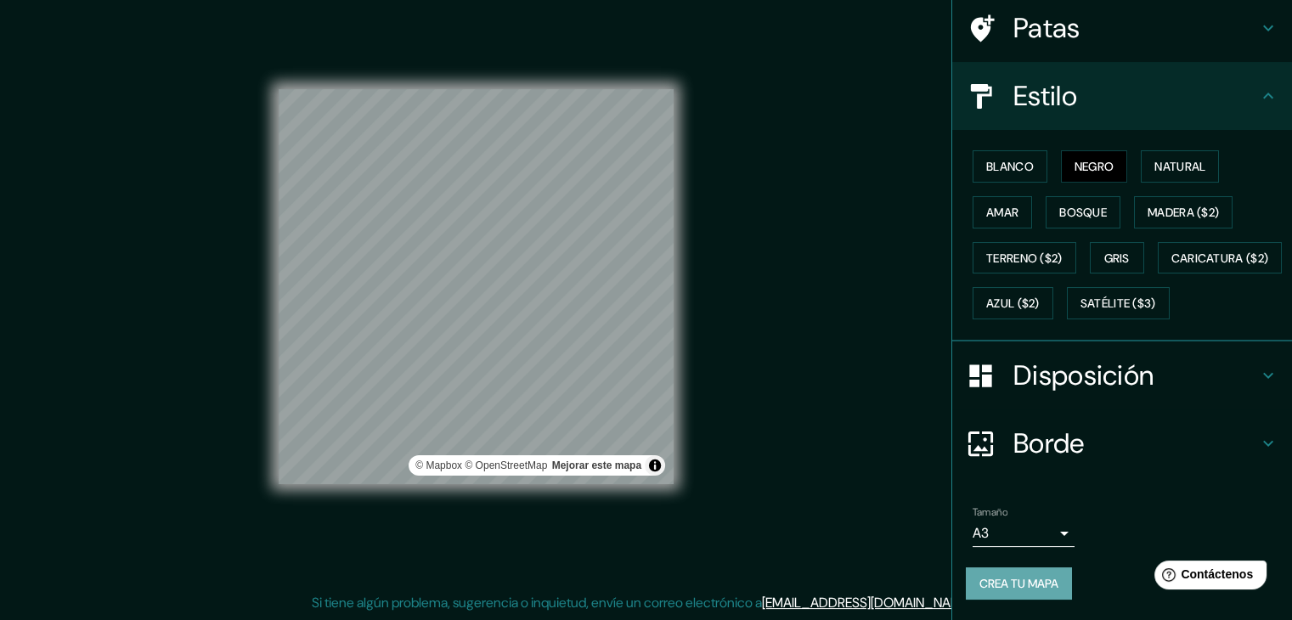
click at [1009, 582] on font "Crea tu mapa" at bounding box center [1019, 583] width 79 height 15
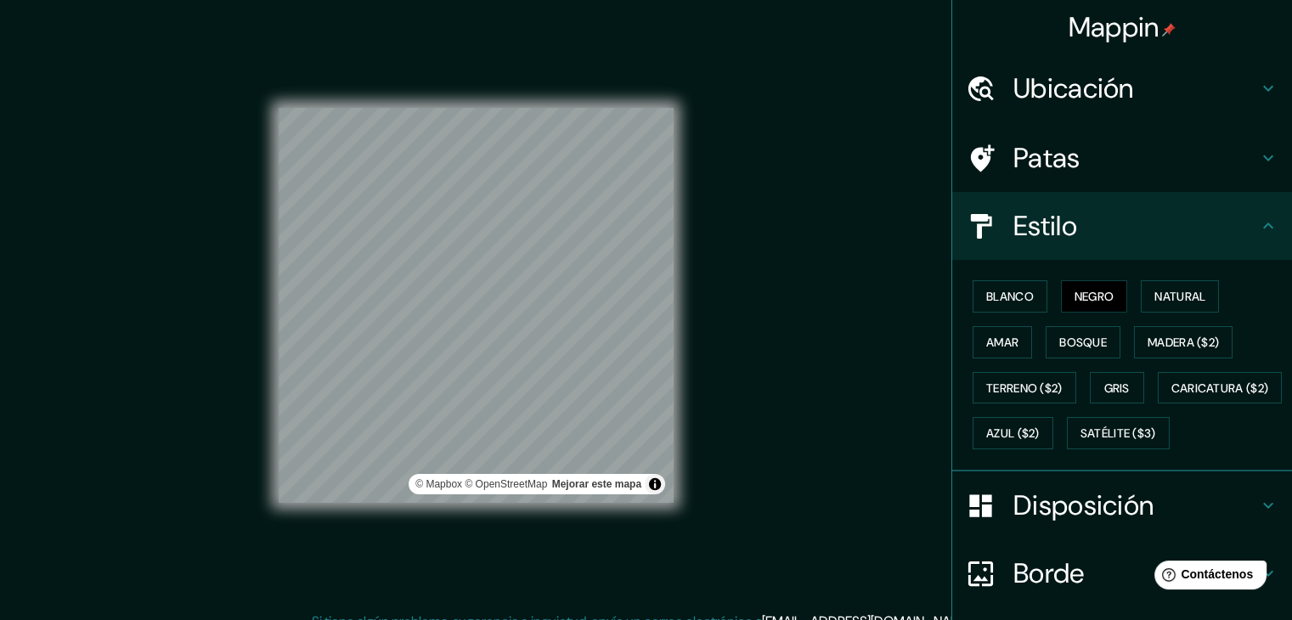
scroll to position [0, 0]
click at [1148, 42] on h4 "Mappin" at bounding box center [1123, 27] width 108 height 34
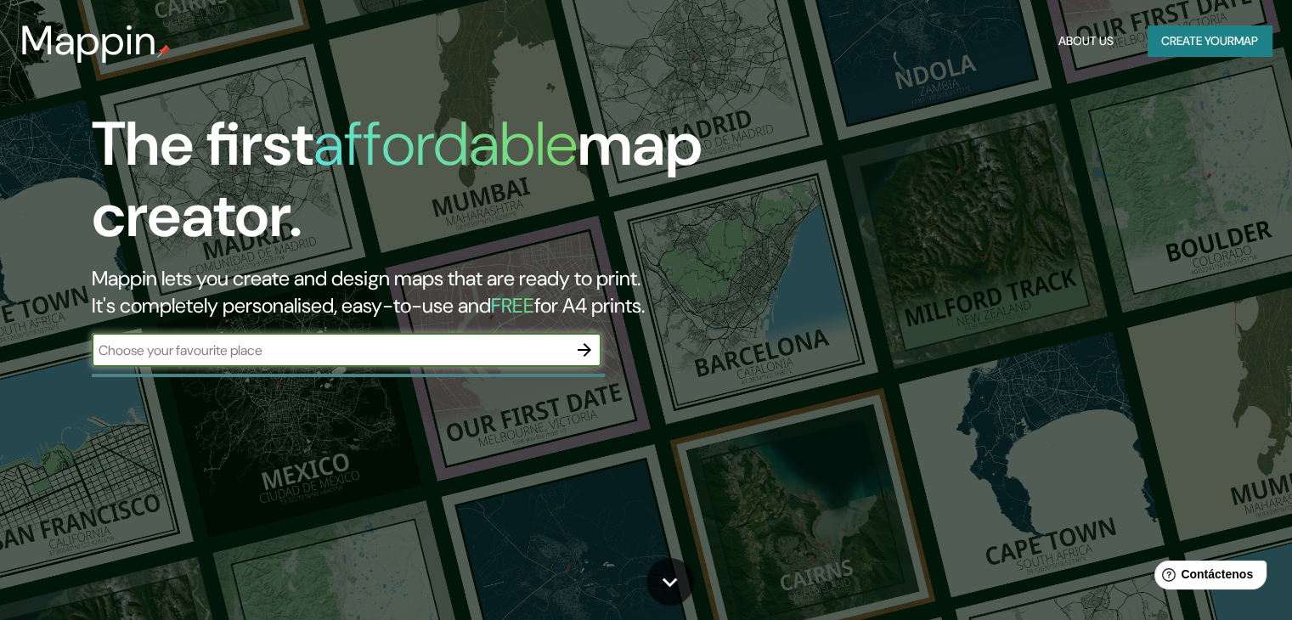
click at [1135, 30] on div "About Us Create your map" at bounding box center [1162, 40] width 220 height 31
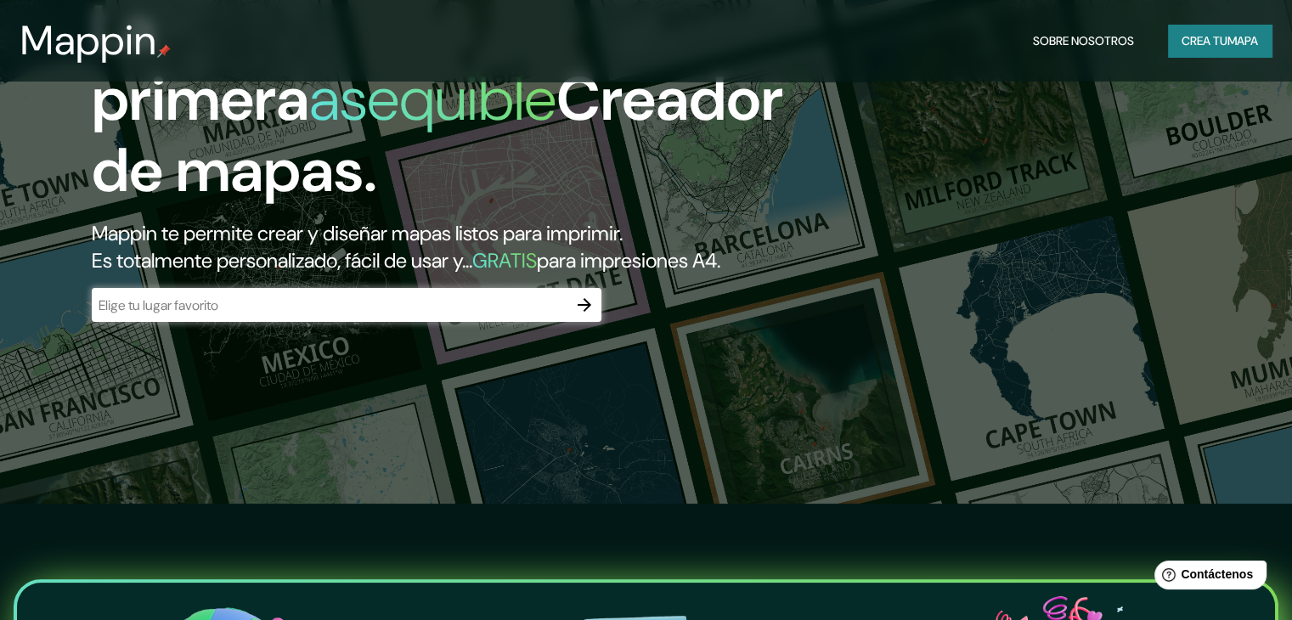
scroll to position [85, 0]
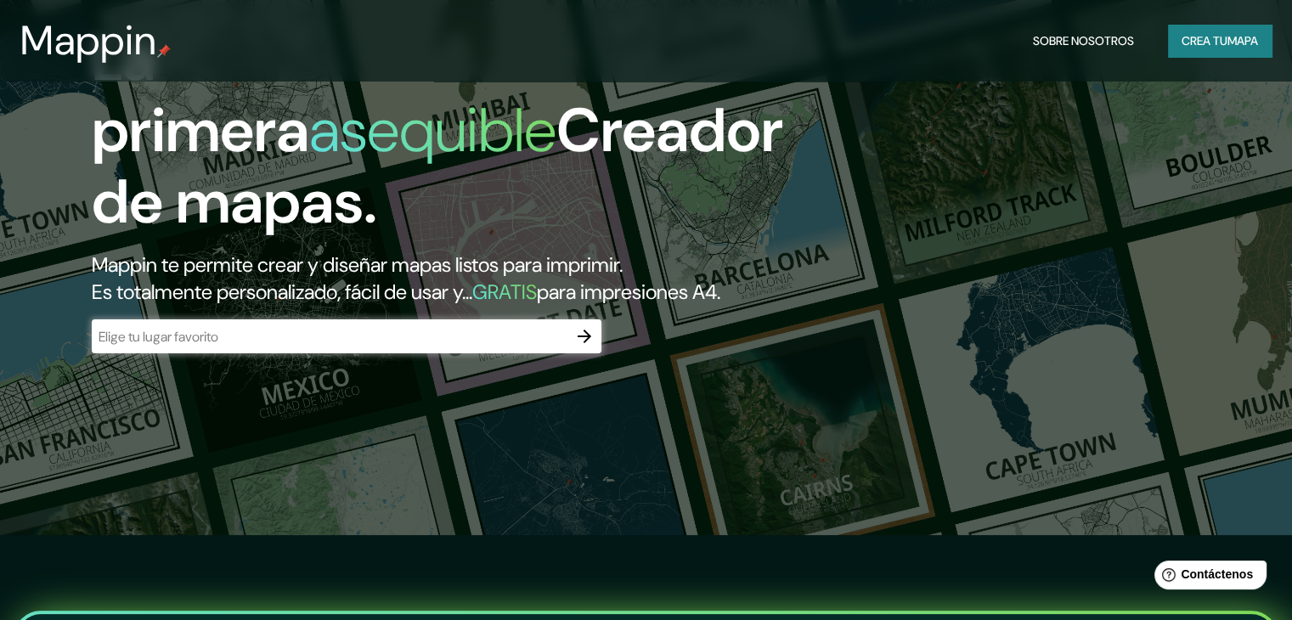
click at [201, 347] on input "text" at bounding box center [330, 337] width 476 height 20
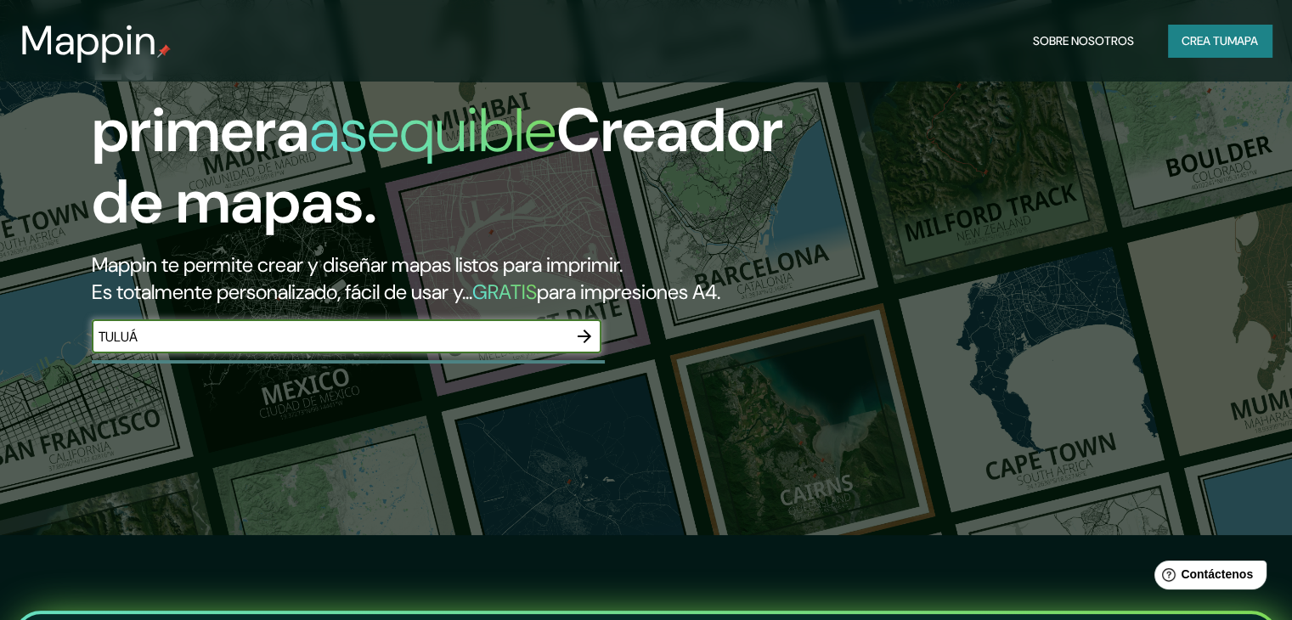
type input "TULUÁ"
click at [580, 343] on icon "button" at bounding box center [585, 337] width 14 height 14
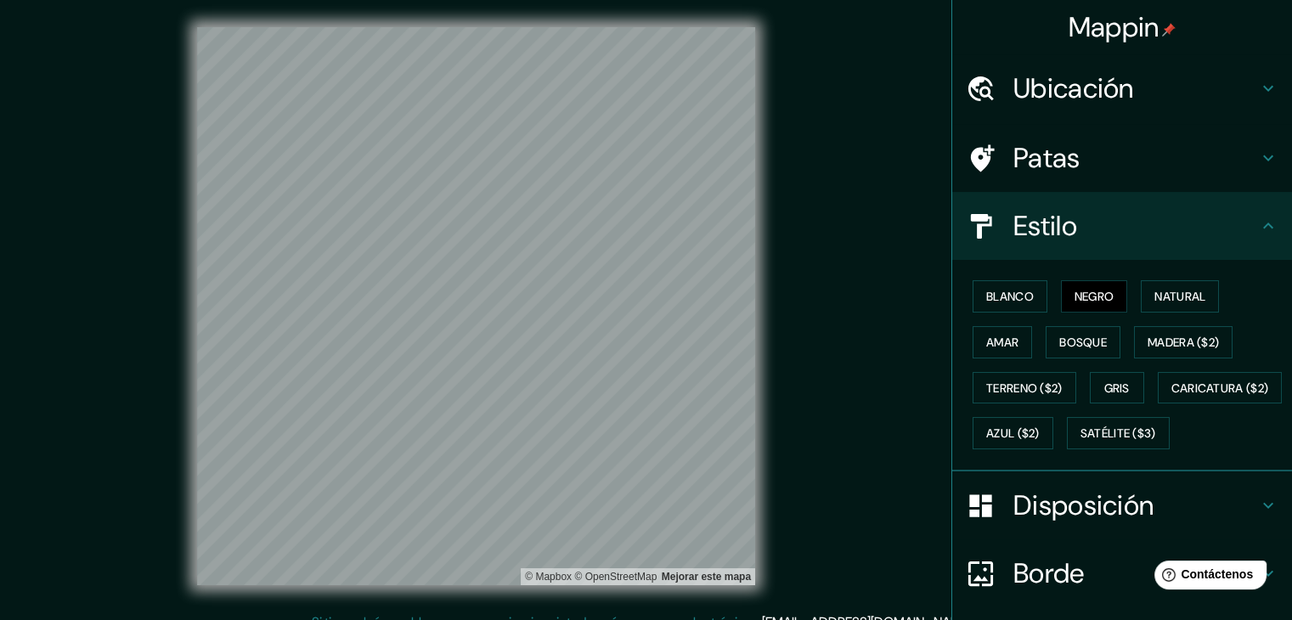
click at [926, 116] on div "Mappin Ubicación Patas Estilo Blanco Negro Natural [PERSON_NAME] ($2) Terreno (…" at bounding box center [646, 320] width 1292 height 640
click at [1155, 302] on font "Natural" at bounding box center [1180, 296] width 51 height 15
click at [1075, 305] on font "Negro" at bounding box center [1095, 296] width 40 height 22
click at [996, 298] on font "Blanco" at bounding box center [1010, 296] width 48 height 15
click at [1061, 300] on button "Negro" at bounding box center [1094, 296] width 67 height 32
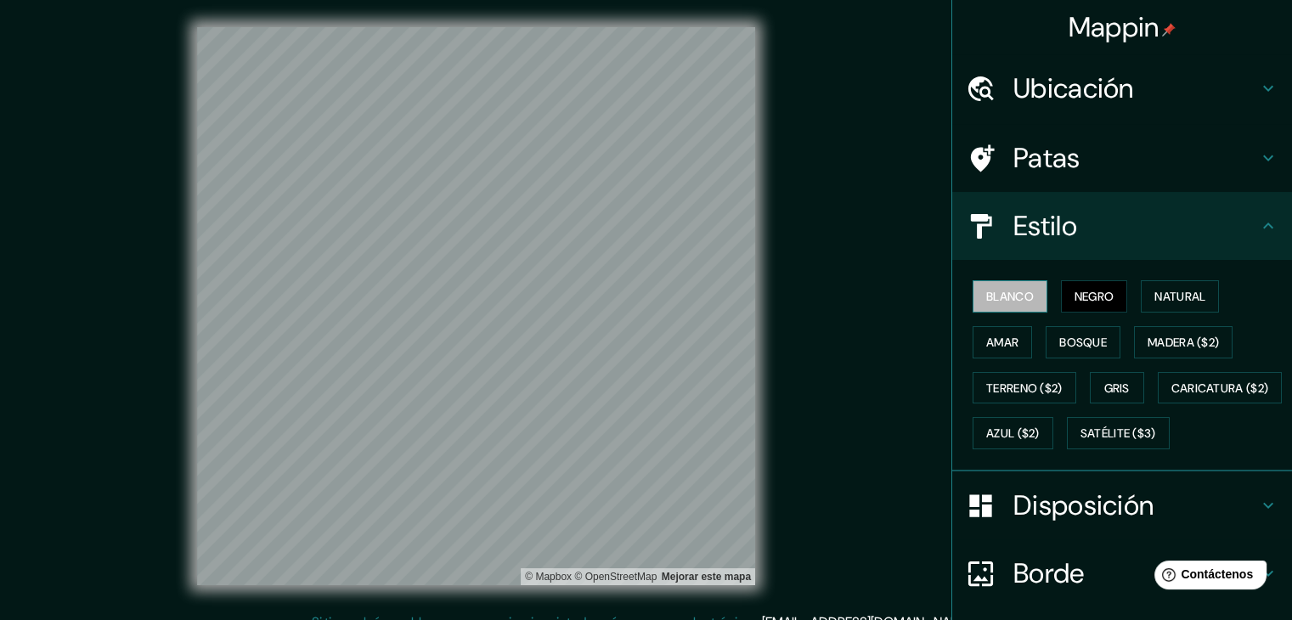
click at [1020, 297] on font "Blanco" at bounding box center [1010, 296] width 48 height 15
click at [1064, 342] on font "Bosque" at bounding box center [1084, 342] width 48 height 15
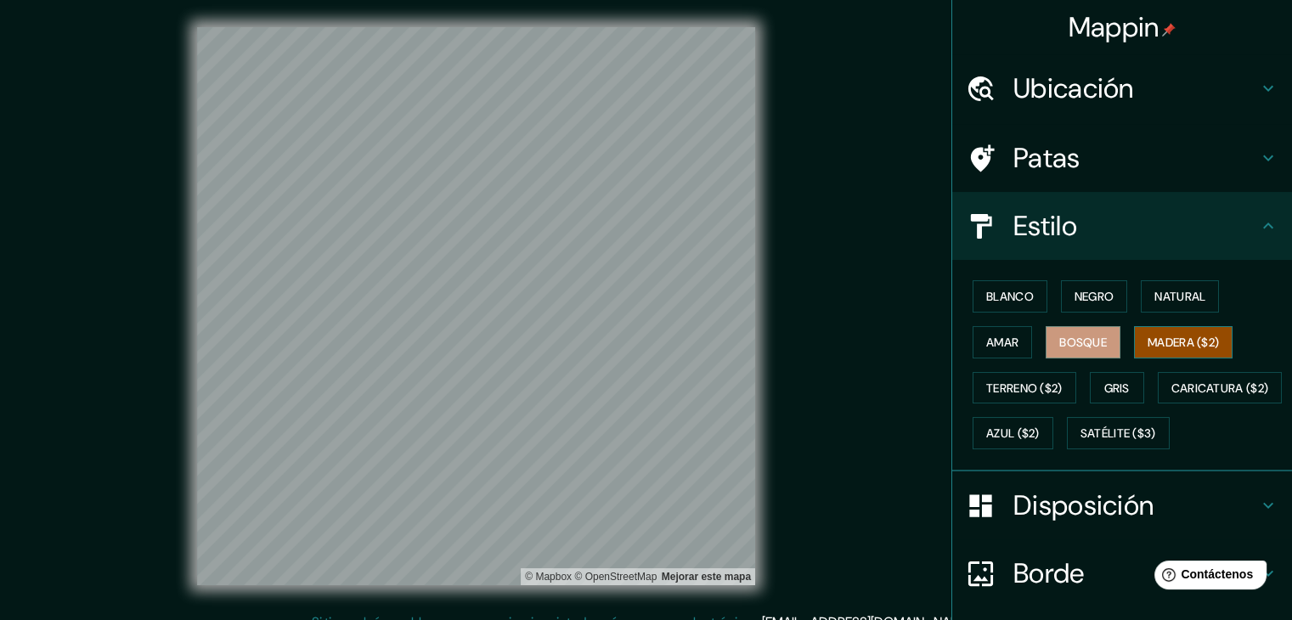
click at [1169, 331] on font "Madera ($2)" at bounding box center [1183, 342] width 71 height 22
drag, startPoint x: 1033, startPoint y: 393, endPoint x: 1091, endPoint y: 388, distance: 57.9
click at [1035, 393] on font "Terreno ($2)" at bounding box center [1024, 388] width 76 height 15
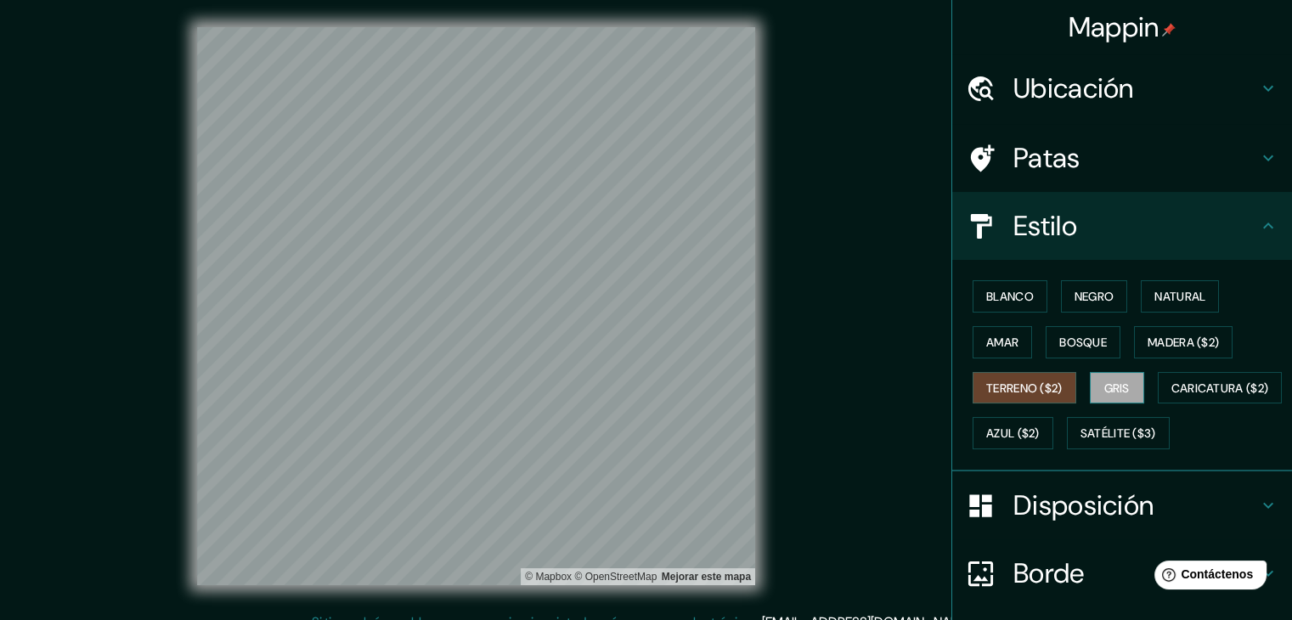
click at [1105, 387] on font "Gris" at bounding box center [1117, 388] width 25 height 15
click at [1054, 422] on button "Azul ($2)" at bounding box center [1013, 433] width 81 height 32
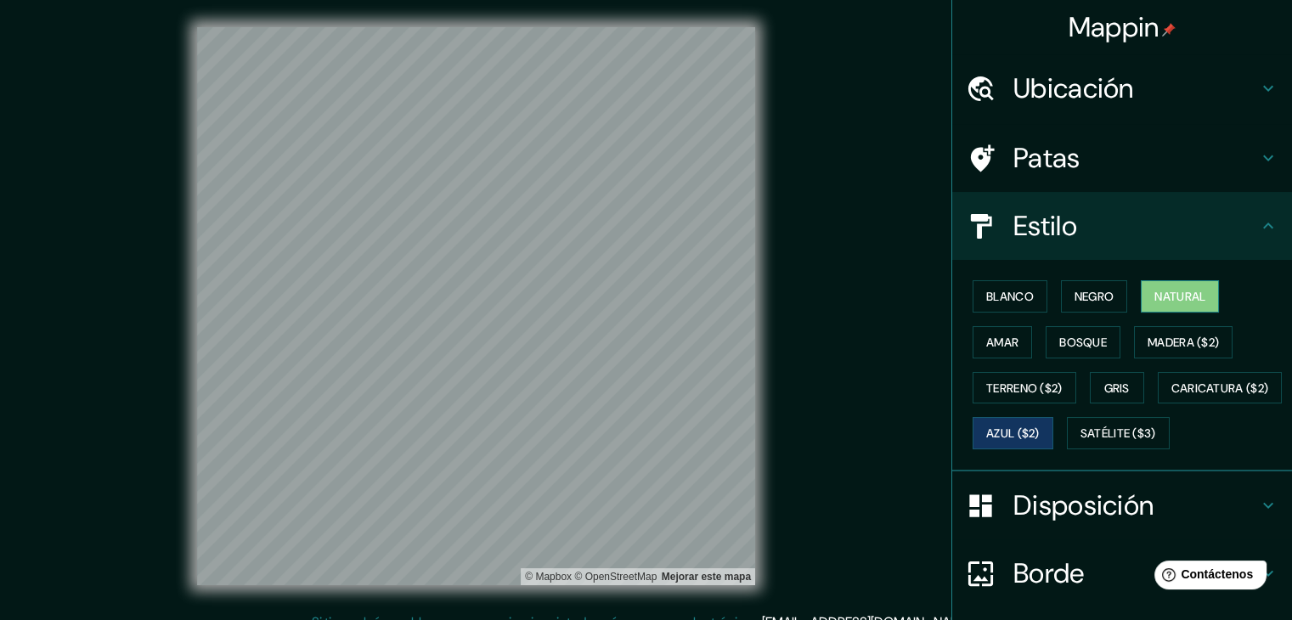
click at [1155, 285] on font "Natural" at bounding box center [1180, 296] width 51 height 22
click at [1093, 303] on font "Negro" at bounding box center [1095, 296] width 40 height 22
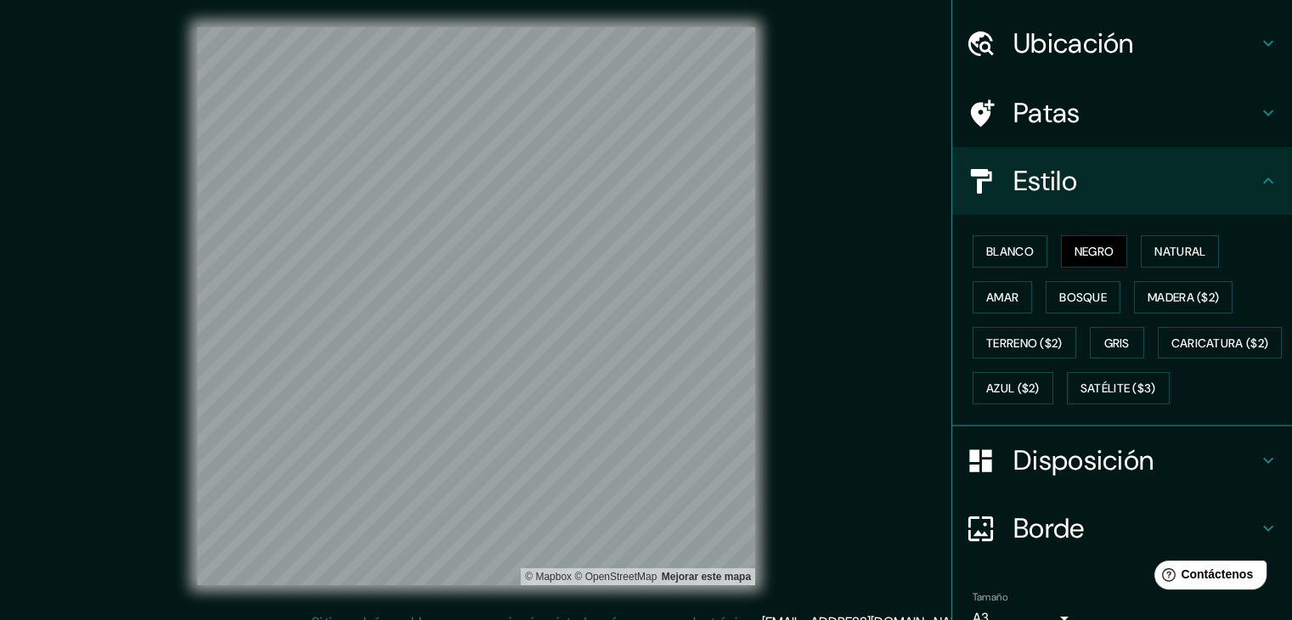
scroll to position [172, 0]
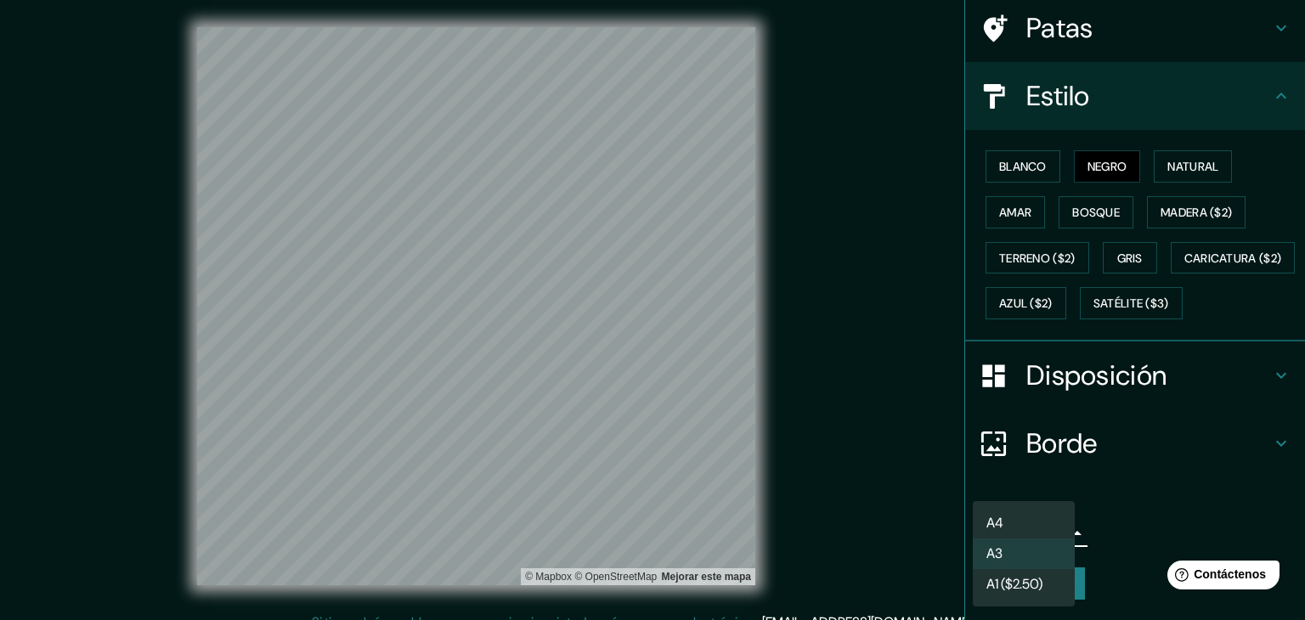
click at [1047, 523] on body "Mappin Ubicación Patas Estilo Blanco Negro Natural [PERSON_NAME] ($2) Terreno (…" at bounding box center [652, 310] width 1305 height 620
click at [1011, 519] on li "A4" at bounding box center [1024, 523] width 102 height 31
type input "single"
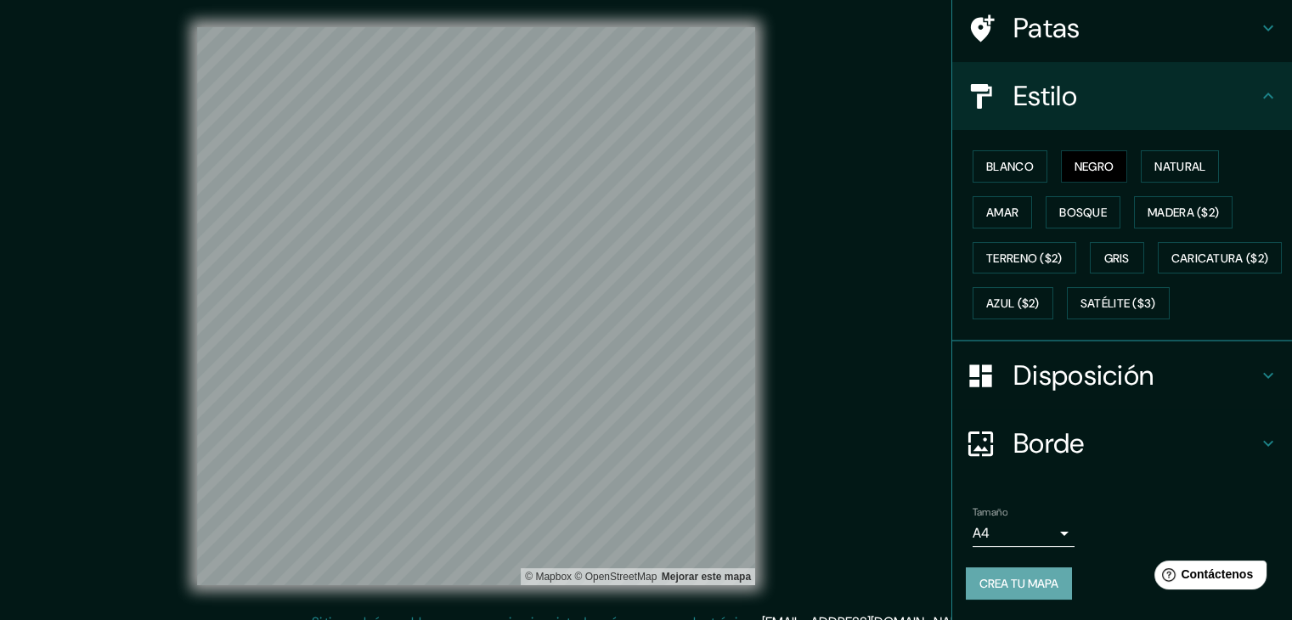
click at [992, 579] on font "Crea tu mapa" at bounding box center [1019, 583] width 79 height 15
click at [689, 575] on font "Mejorar este mapa" at bounding box center [706, 577] width 89 height 12
click at [1167, 159] on font "Natural" at bounding box center [1180, 166] width 51 height 15
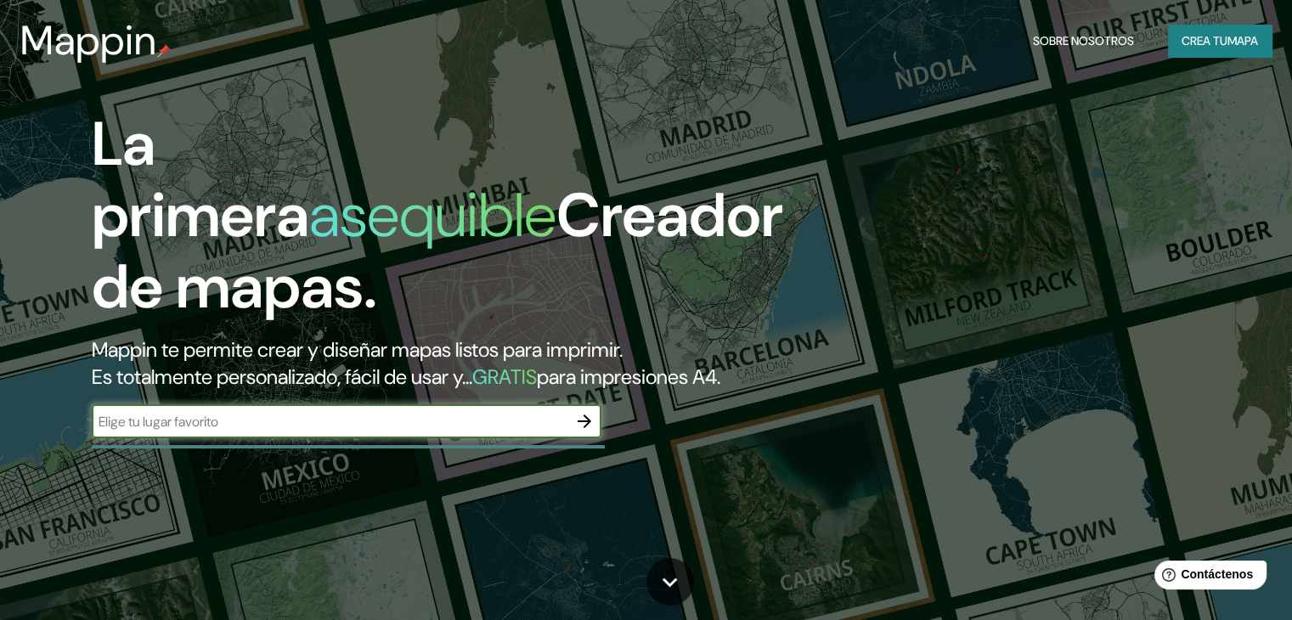
drag, startPoint x: 351, startPoint y: 453, endPoint x: 338, endPoint y: 470, distance: 21.2
click at [348, 432] on input "text" at bounding box center [330, 422] width 476 height 20
type input "TULUÁ"
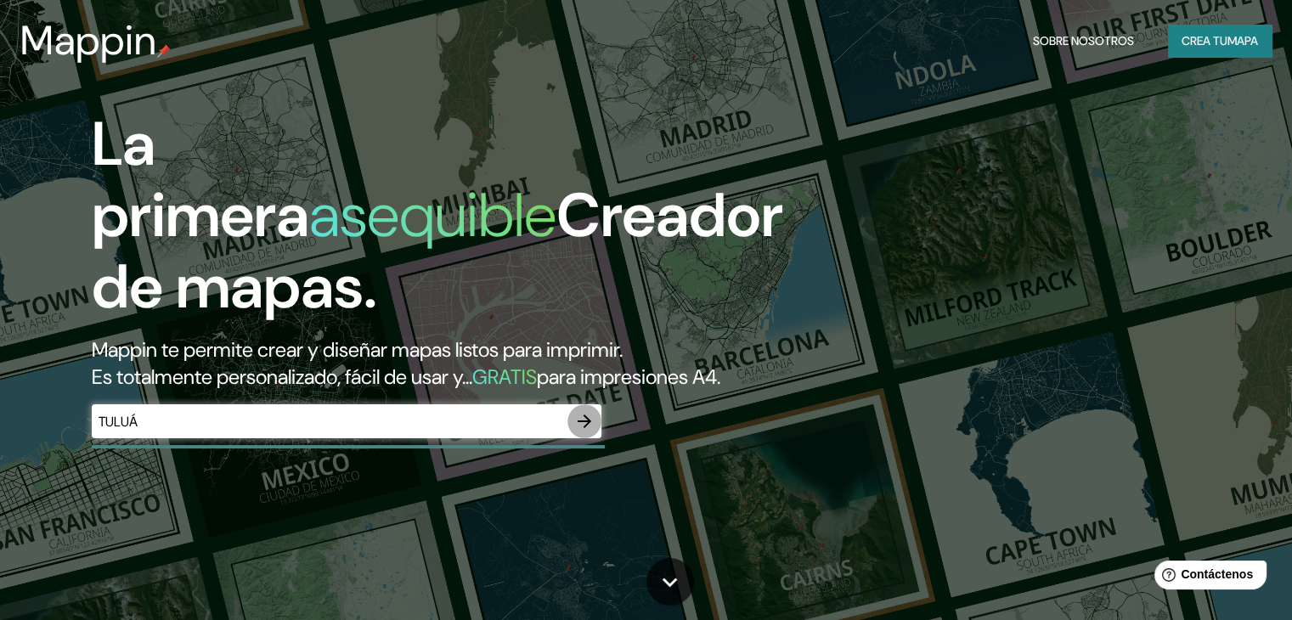
click at [585, 432] on icon "button" at bounding box center [584, 421] width 20 height 20
